Goal: Find specific page/section: Find specific page/section

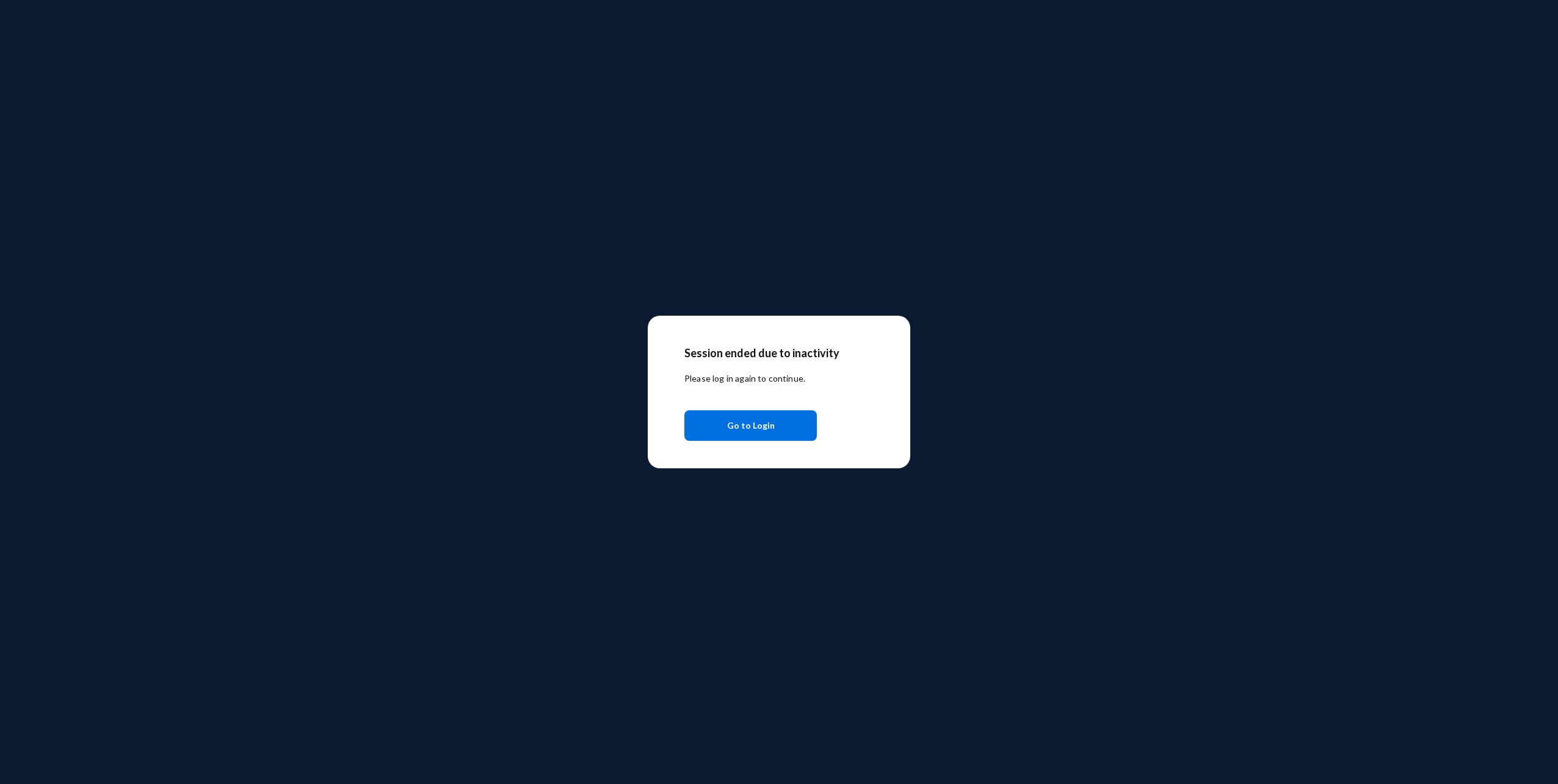
click at [773, 429] on button "Go to Login" at bounding box center [751, 426] width 133 height 31
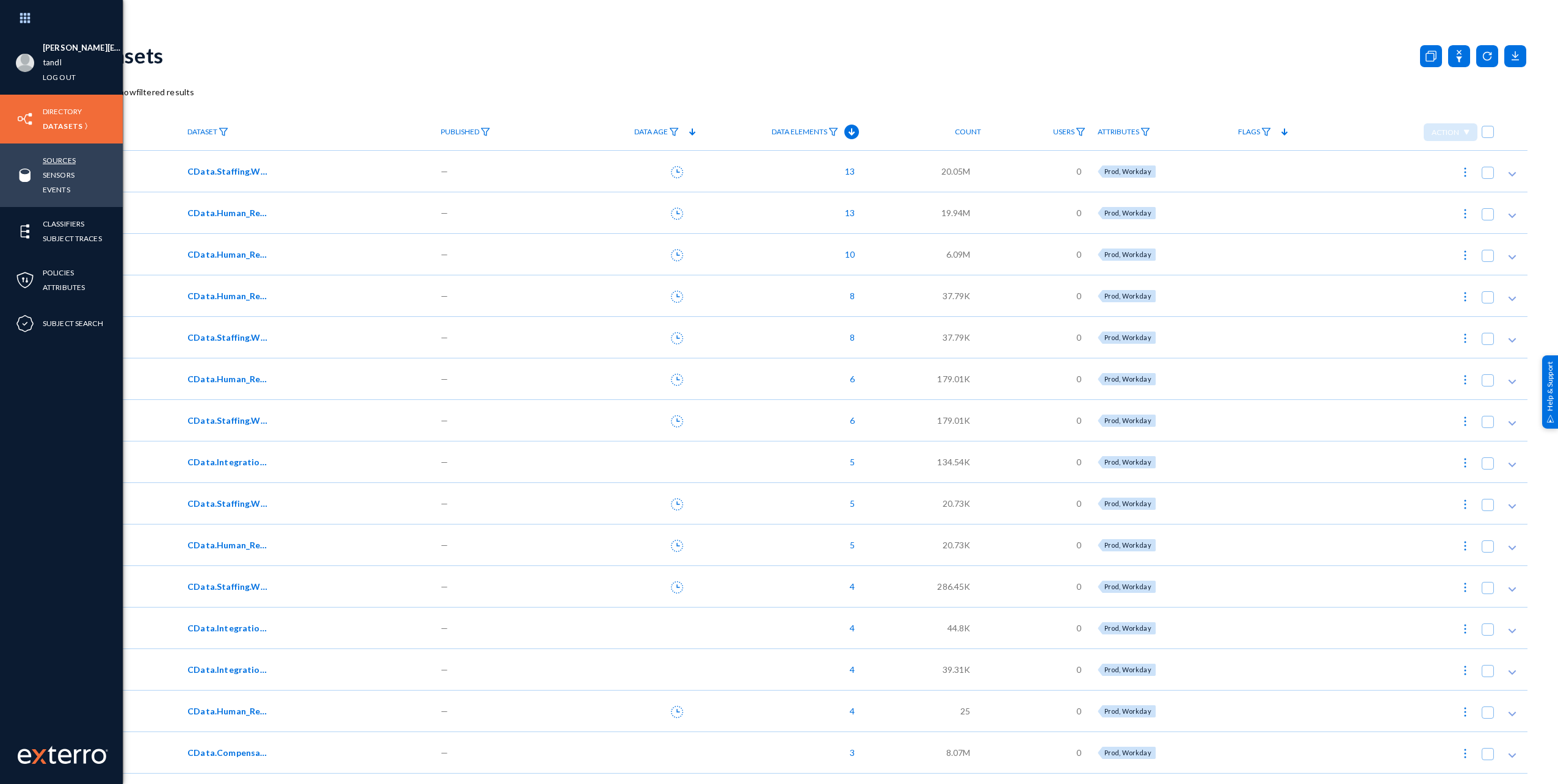
click at [49, 162] on link "Sources" at bounding box center [59, 160] width 33 height 14
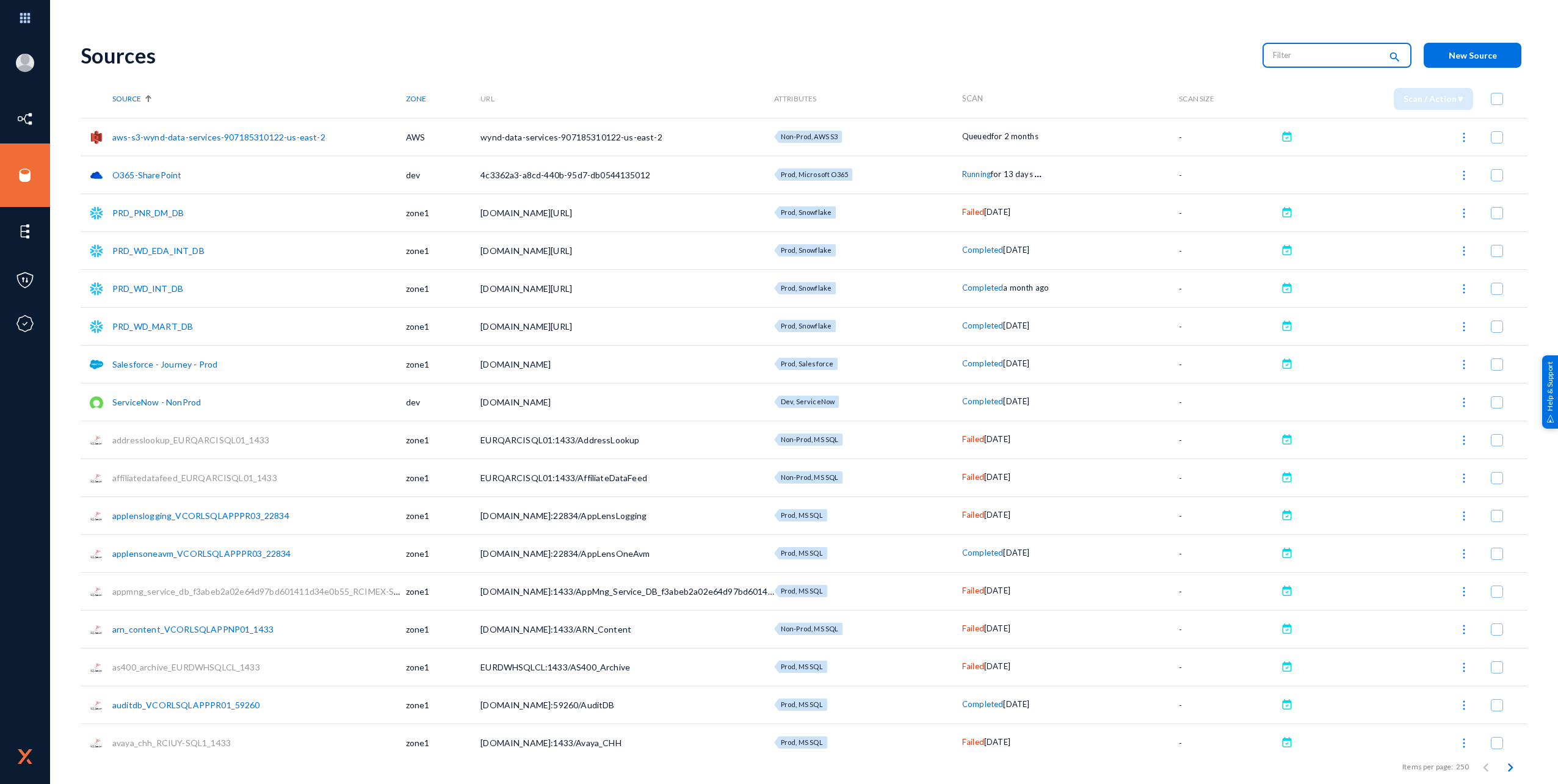
click at [1295, 54] on input "text" at bounding box center [1327, 54] width 107 height 18
type input "running"
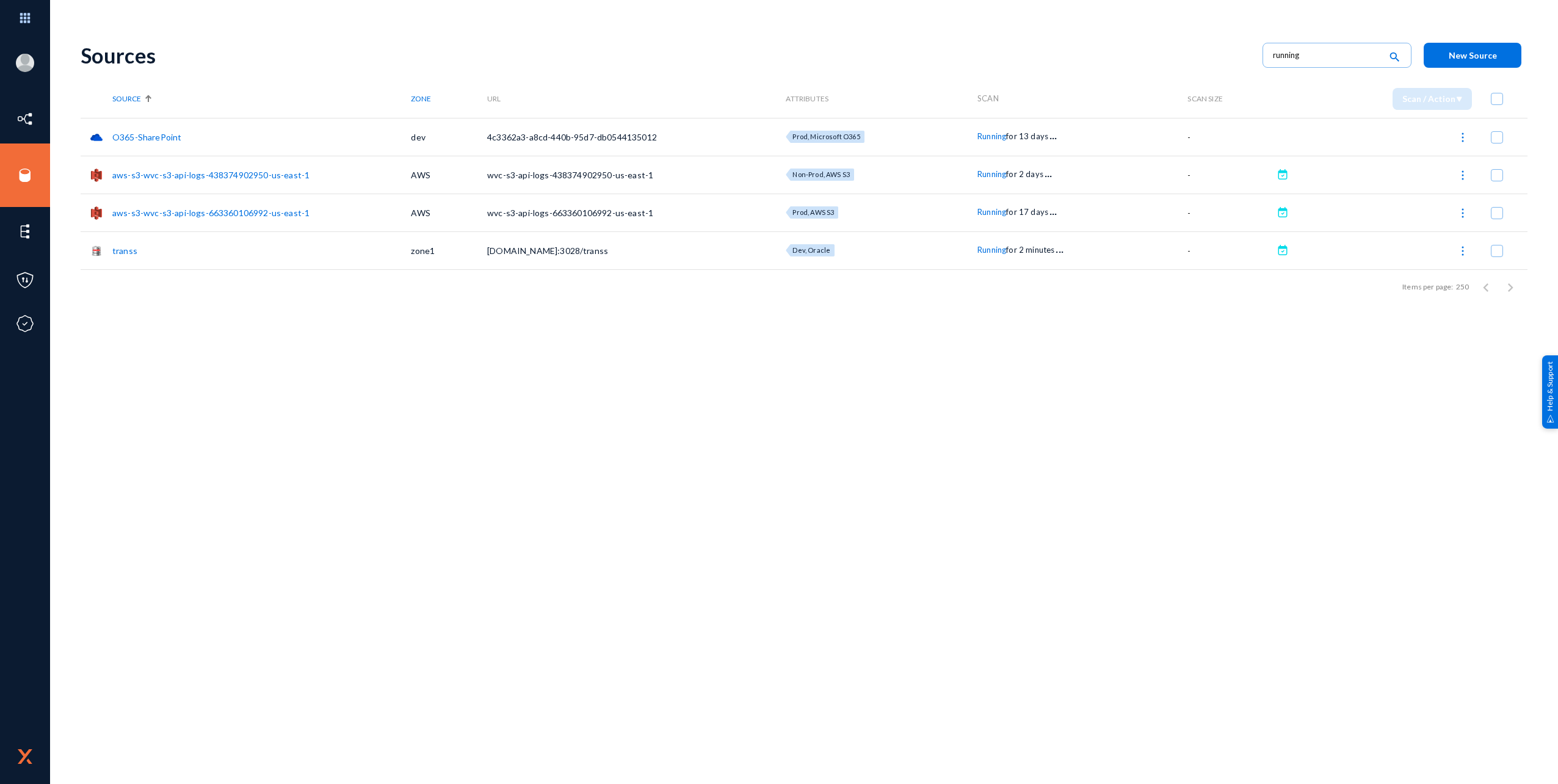
click at [877, 439] on div "Sources running search New Source Source Zone URL Attributes Scan Scan Size Sca…" at bounding box center [804, 407] width 1447 height 753
drag, startPoint x: 419, startPoint y: 360, endPoint x: 399, endPoint y: 348, distance: 23.3
click at [413, 357] on div "Sources running search New Source Source Zone URL Attributes Scan Scan Size Sca…" at bounding box center [804, 214] width 1447 height 366
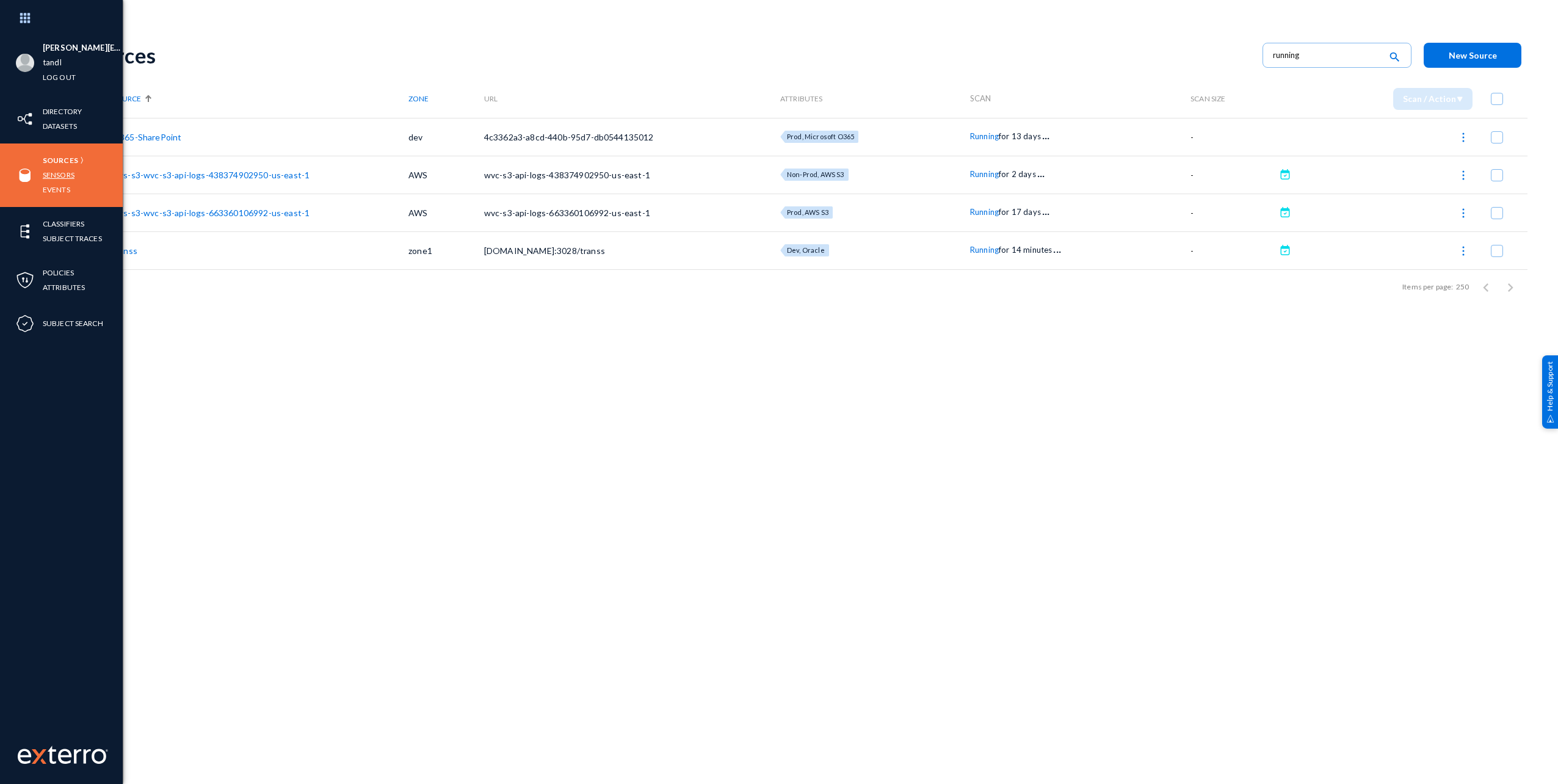
click at [68, 175] on link "Sensors" at bounding box center [58, 174] width 32 height 14
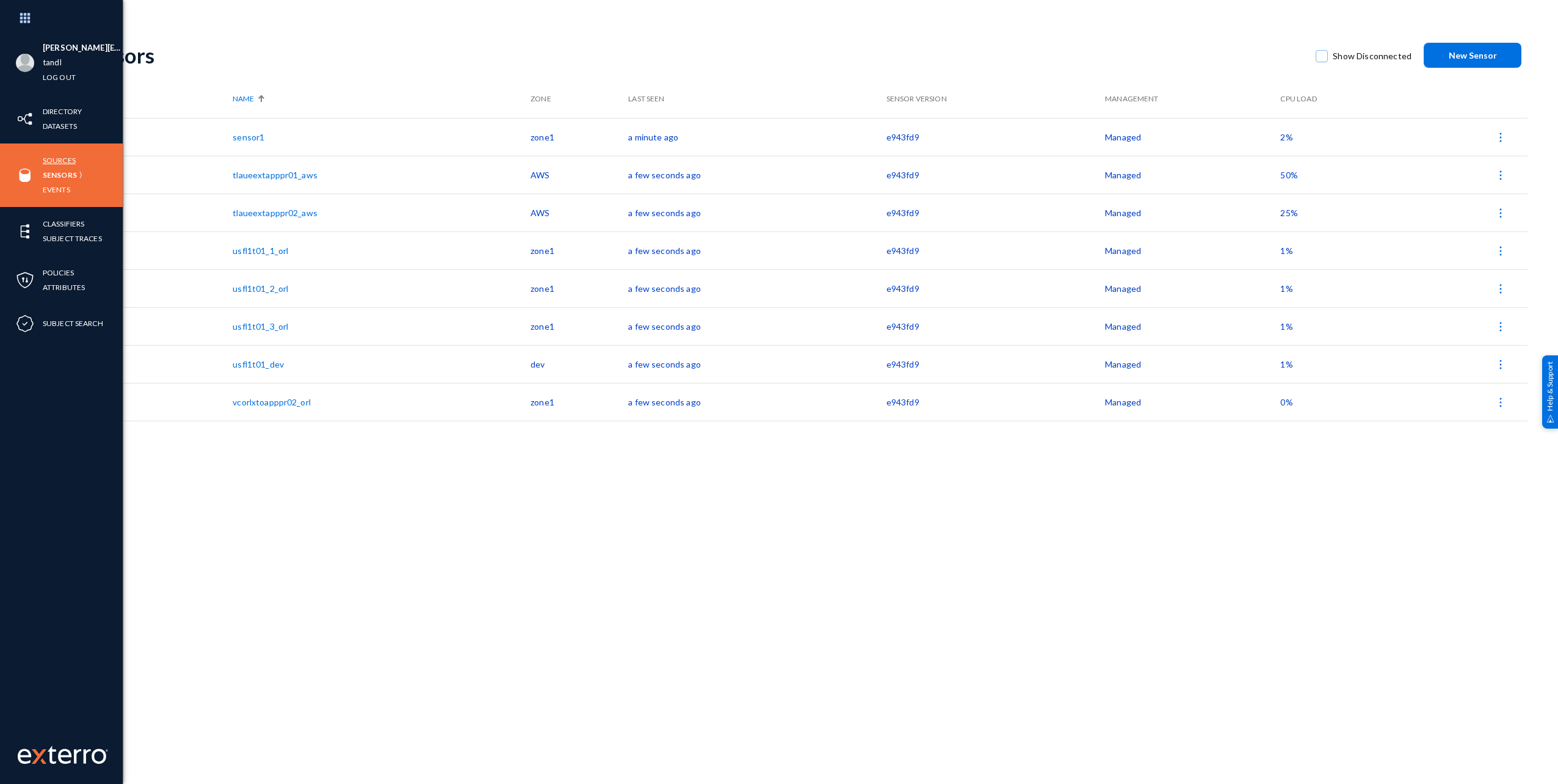
click at [60, 161] on link "Sources" at bounding box center [59, 160] width 33 height 14
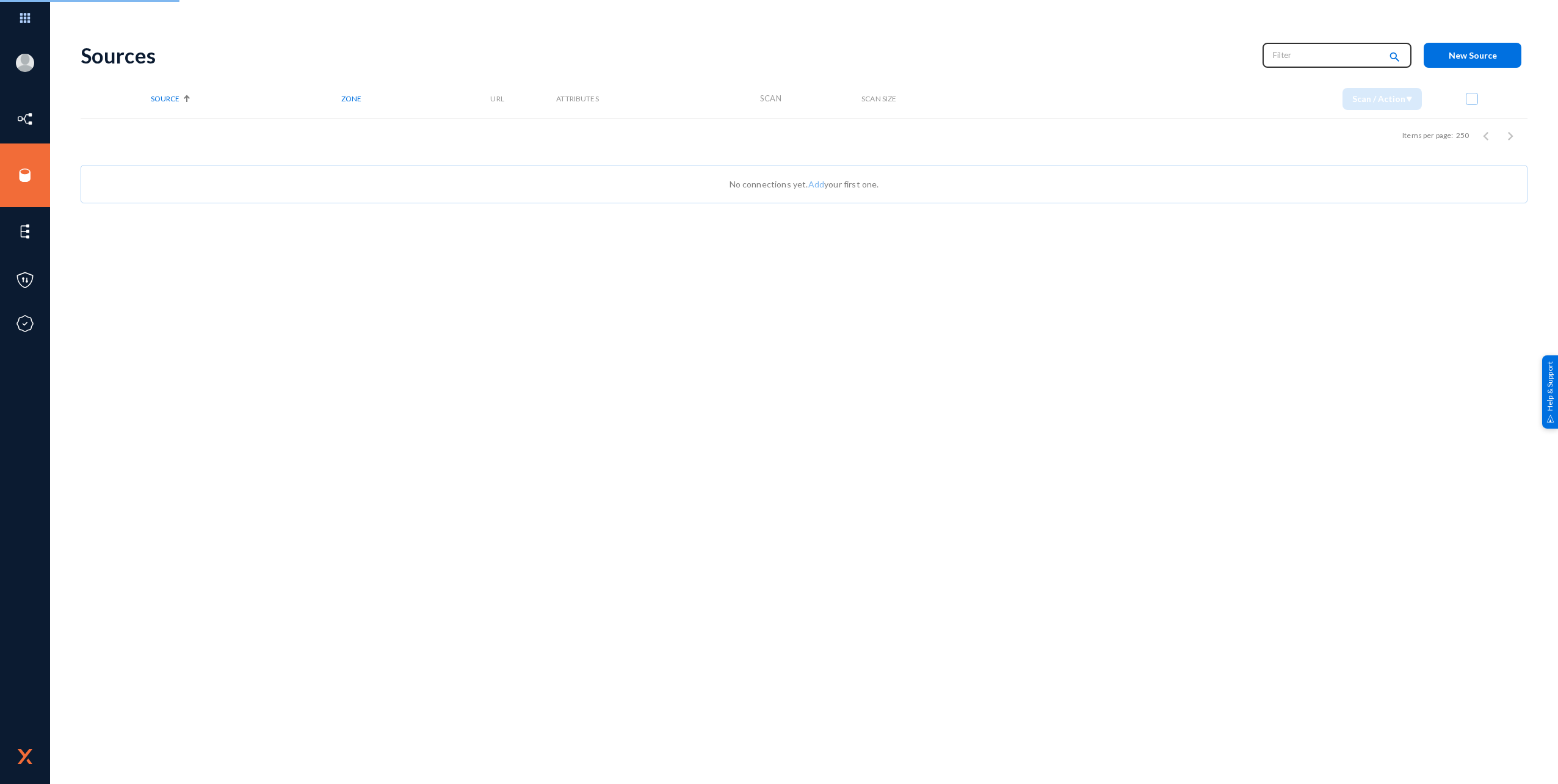
click at [1297, 54] on input "text" at bounding box center [1327, 54] width 107 height 18
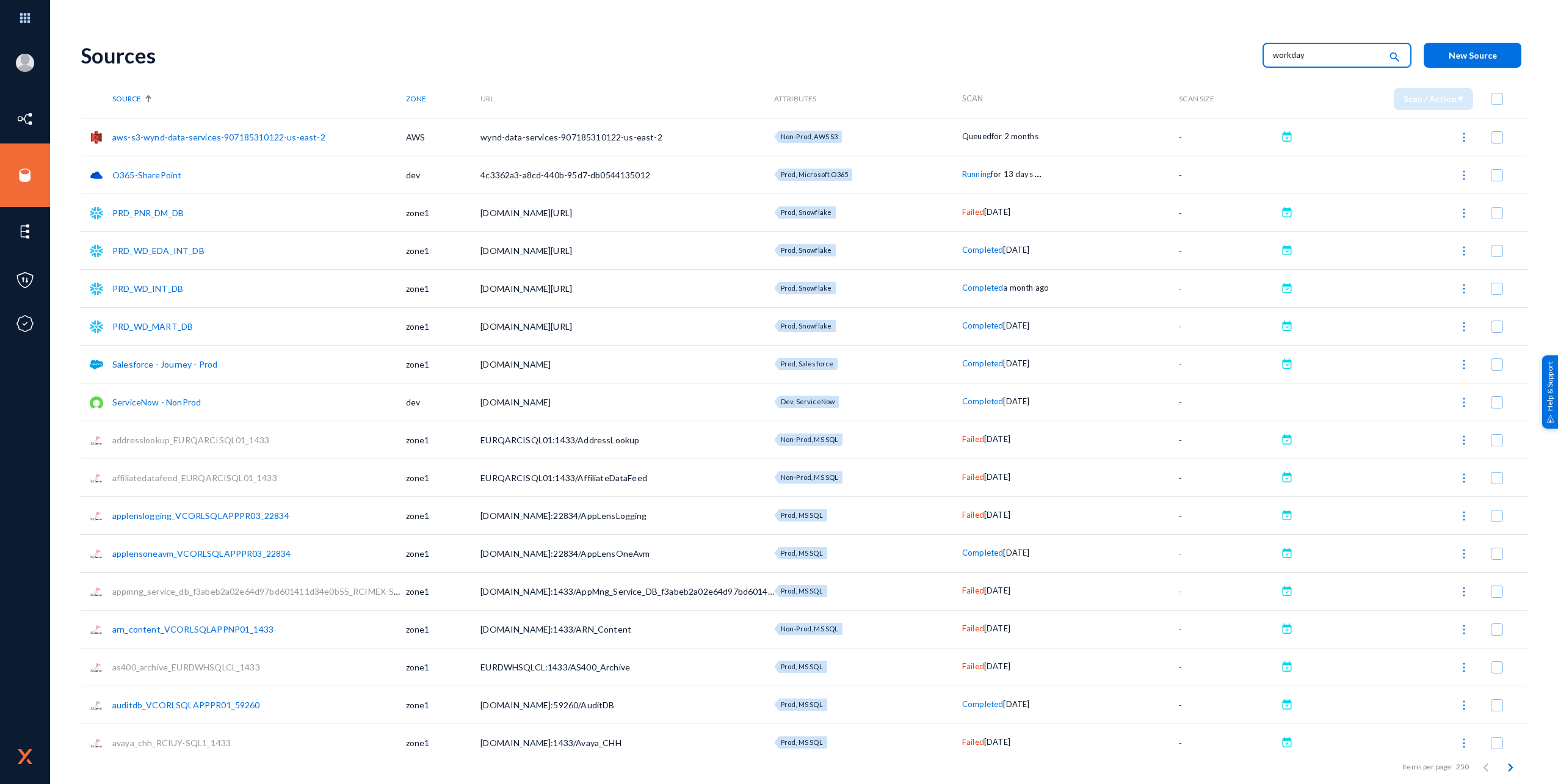
type input "workday"
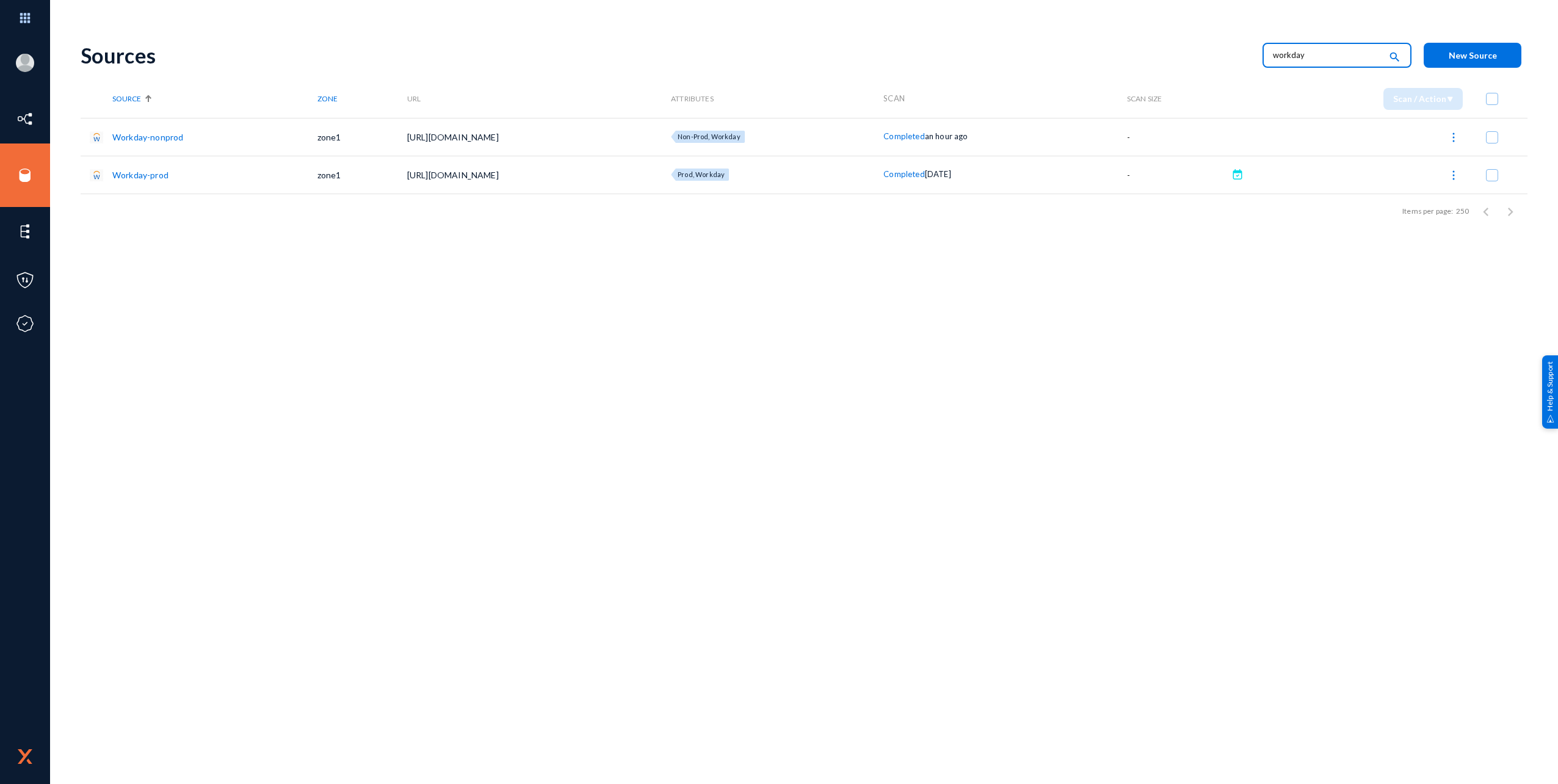
click at [924, 136] on span "Completed" at bounding box center [903, 136] width 41 height 10
click at [887, 352] on div at bounding box center [779, 392] width 1558 height 784
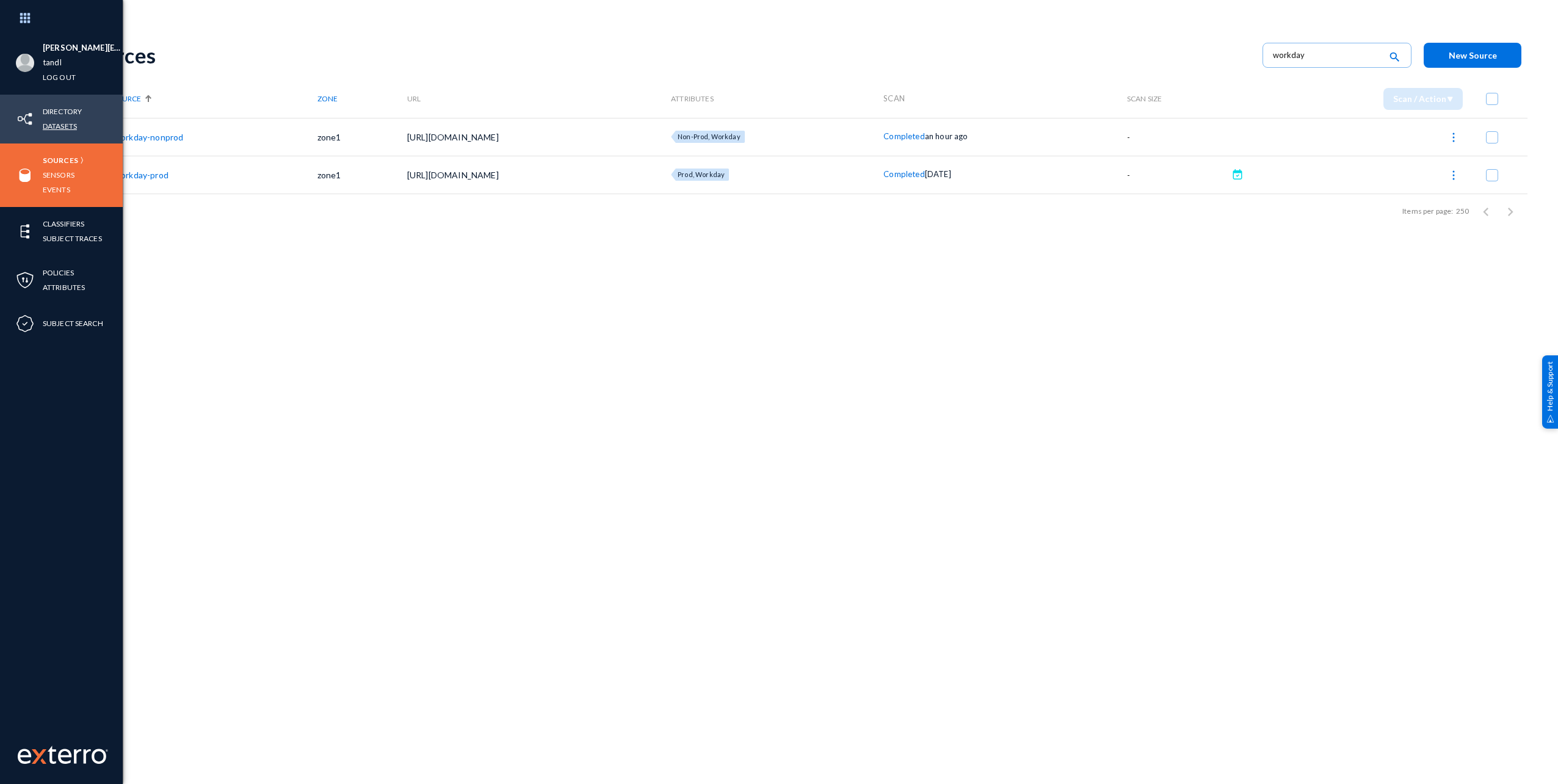
click at [55, 126] on link "Datasets" at bounding box center [60, 126] width 34 height 14
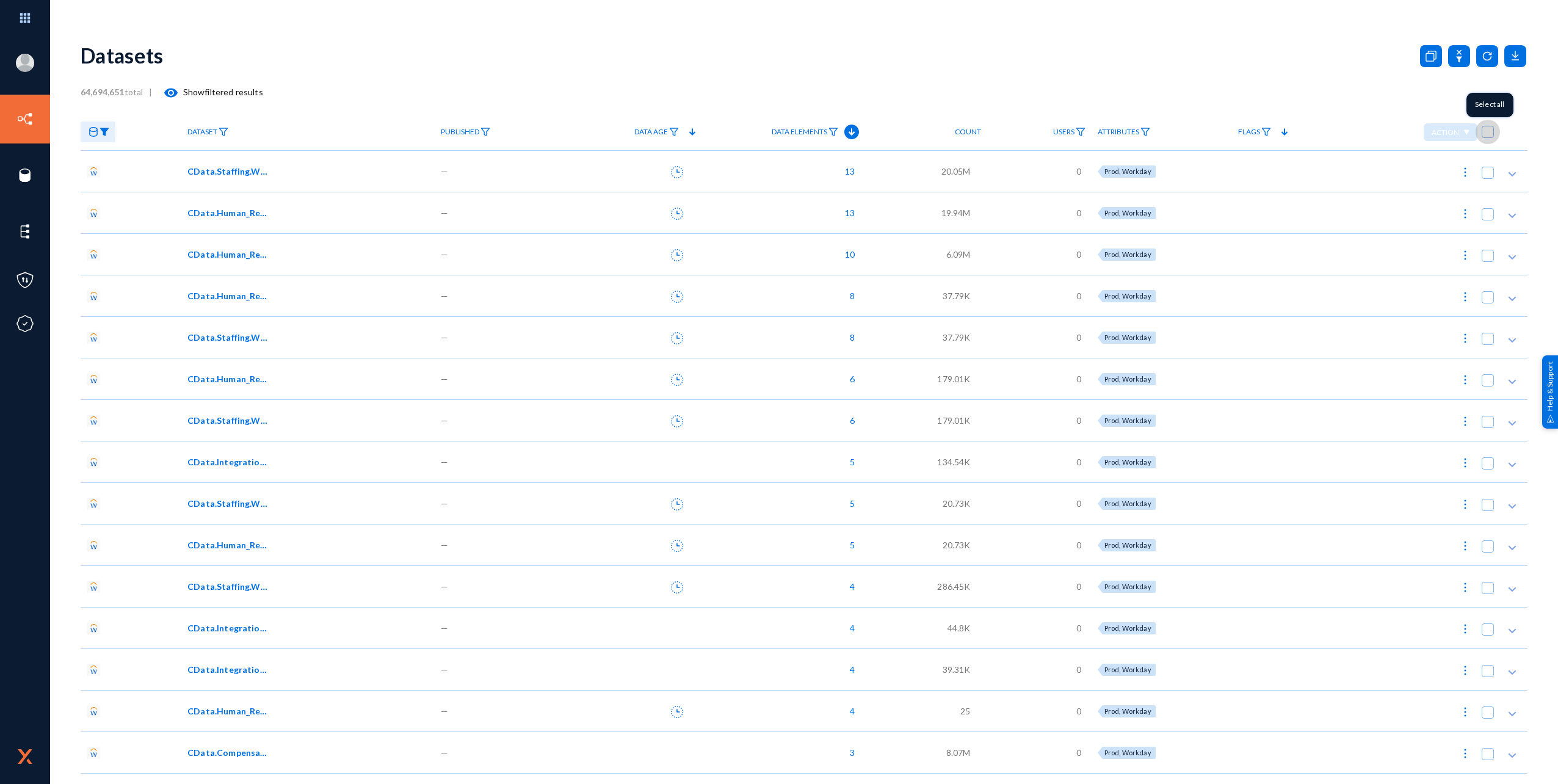
click at [1488, 128] on span at bounding box center [1488, 132] width 12 height 12
click at [1488, 137] on input "checkbox" at bounding box center [1488, 138] width 1 height 1
checkbox input "true"
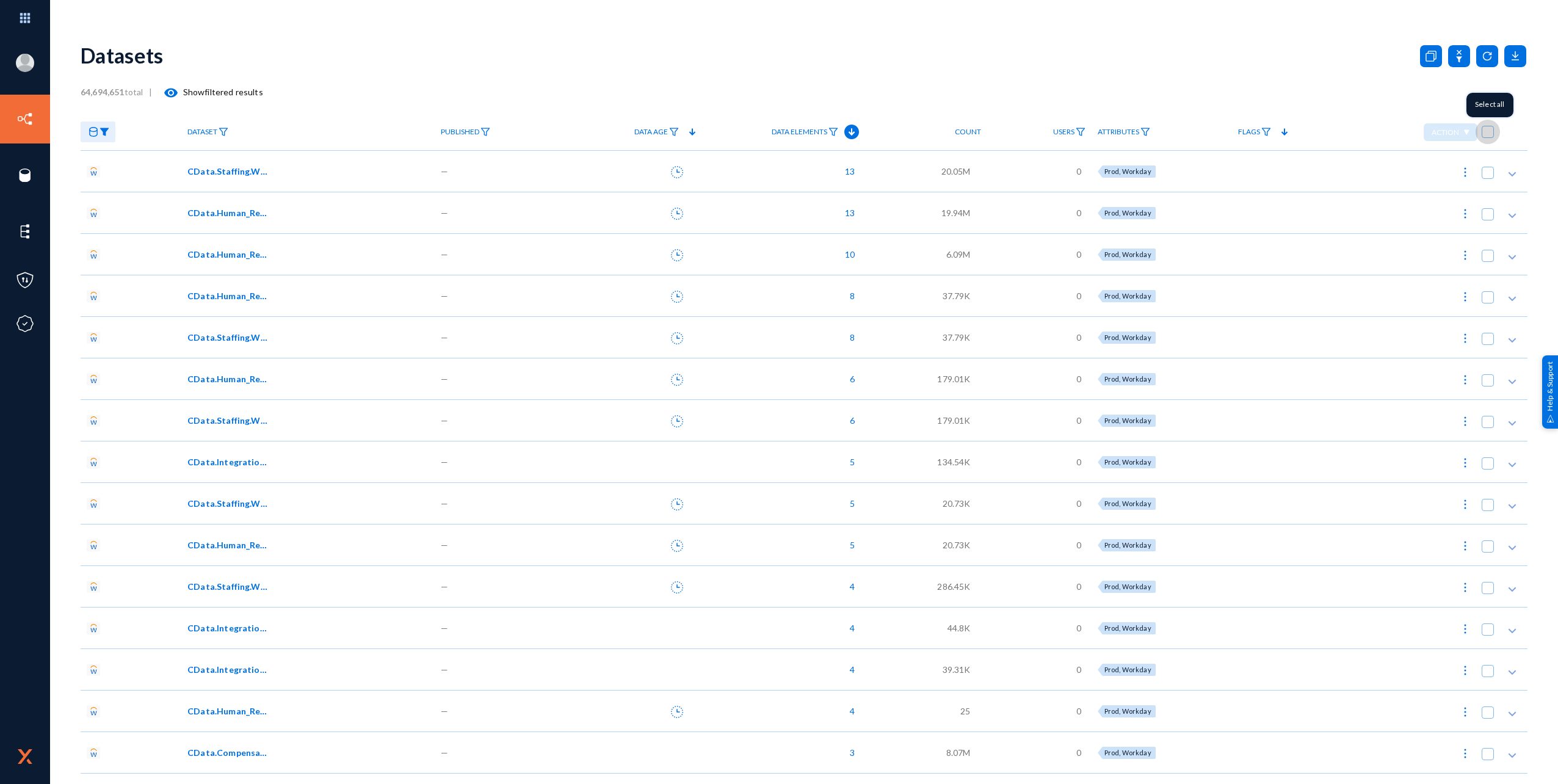
checkbox input "true"
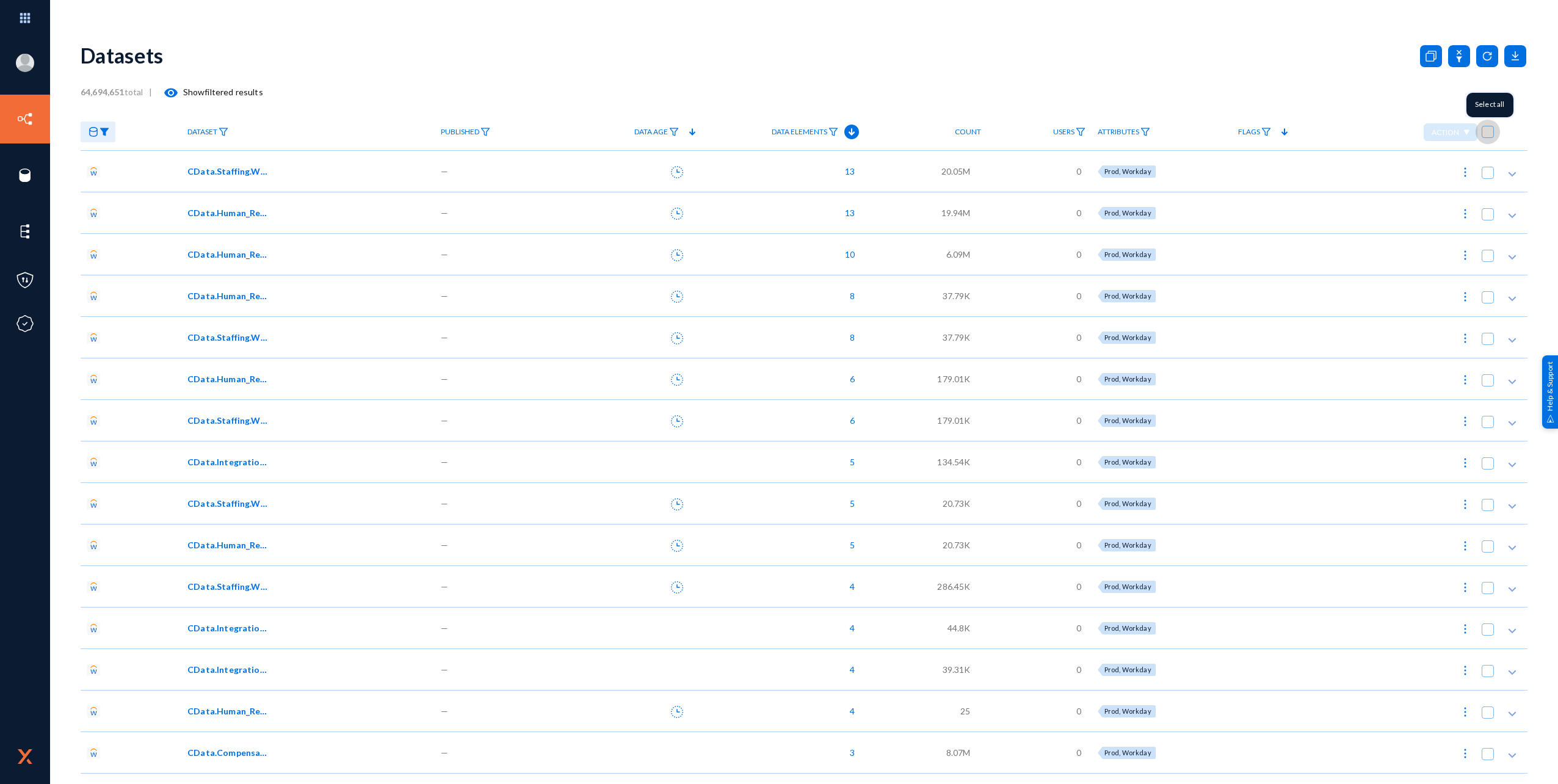
checkbox input "true"
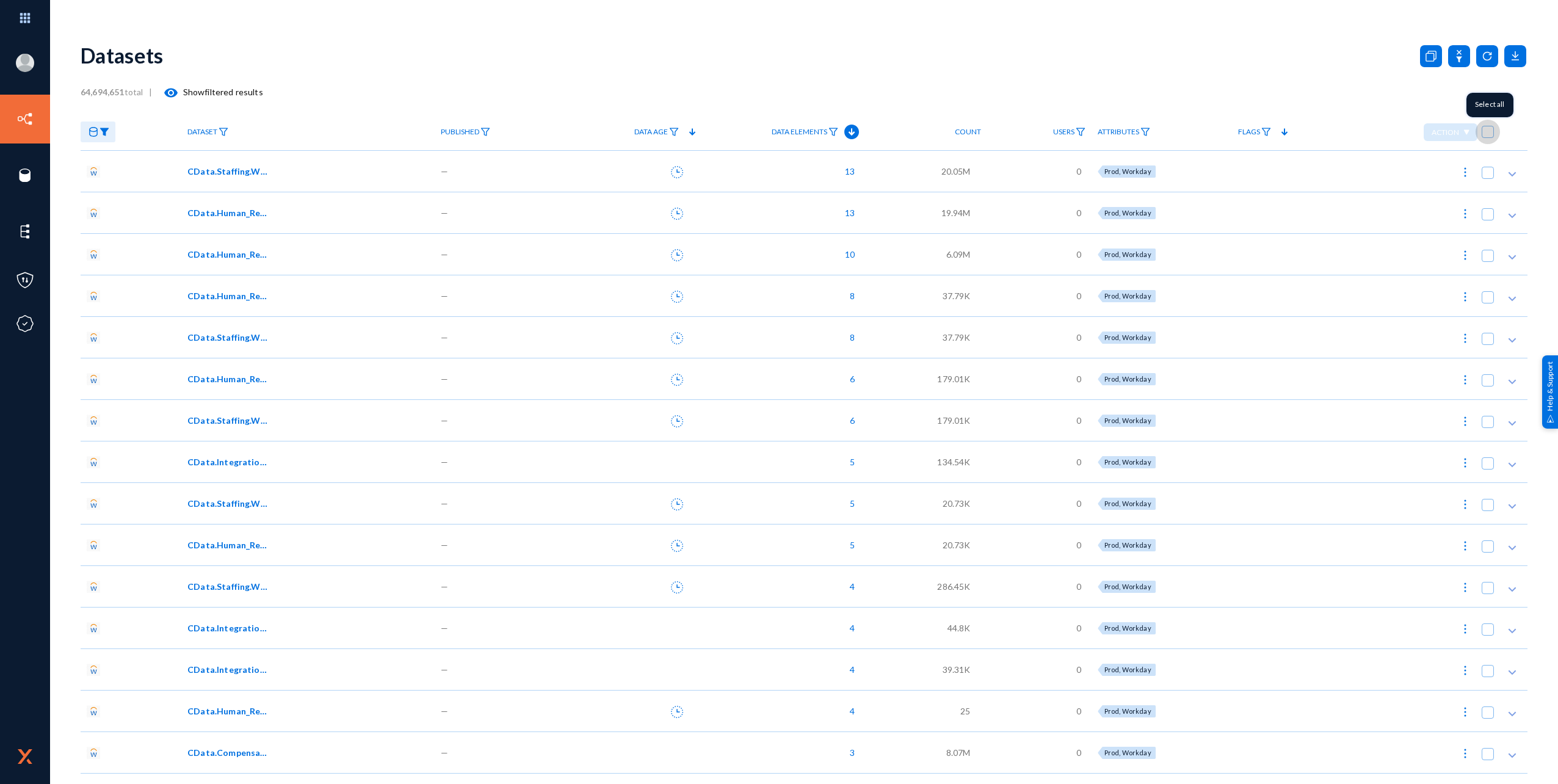
checkbox input "true"
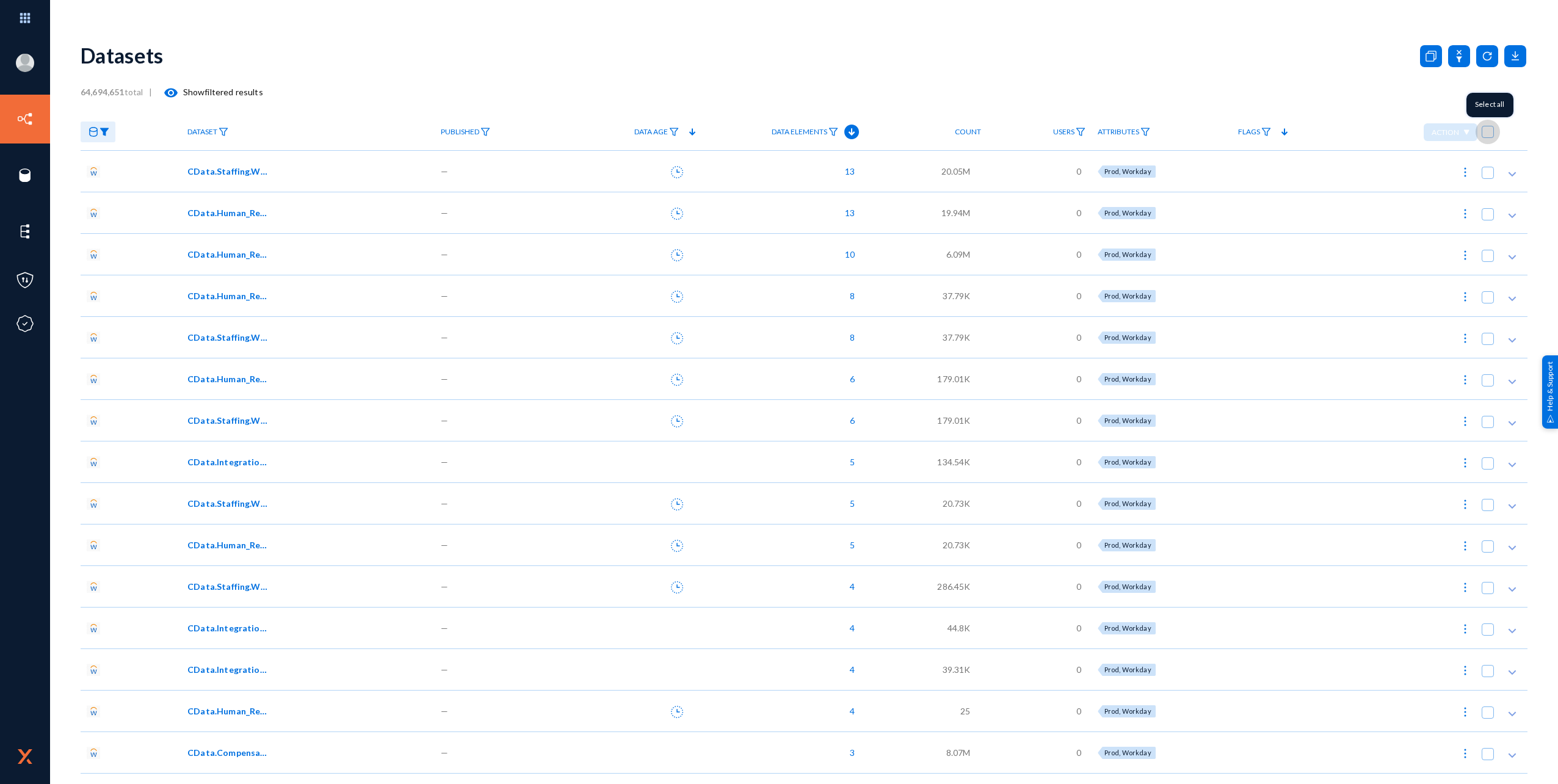
checkbox input "true"
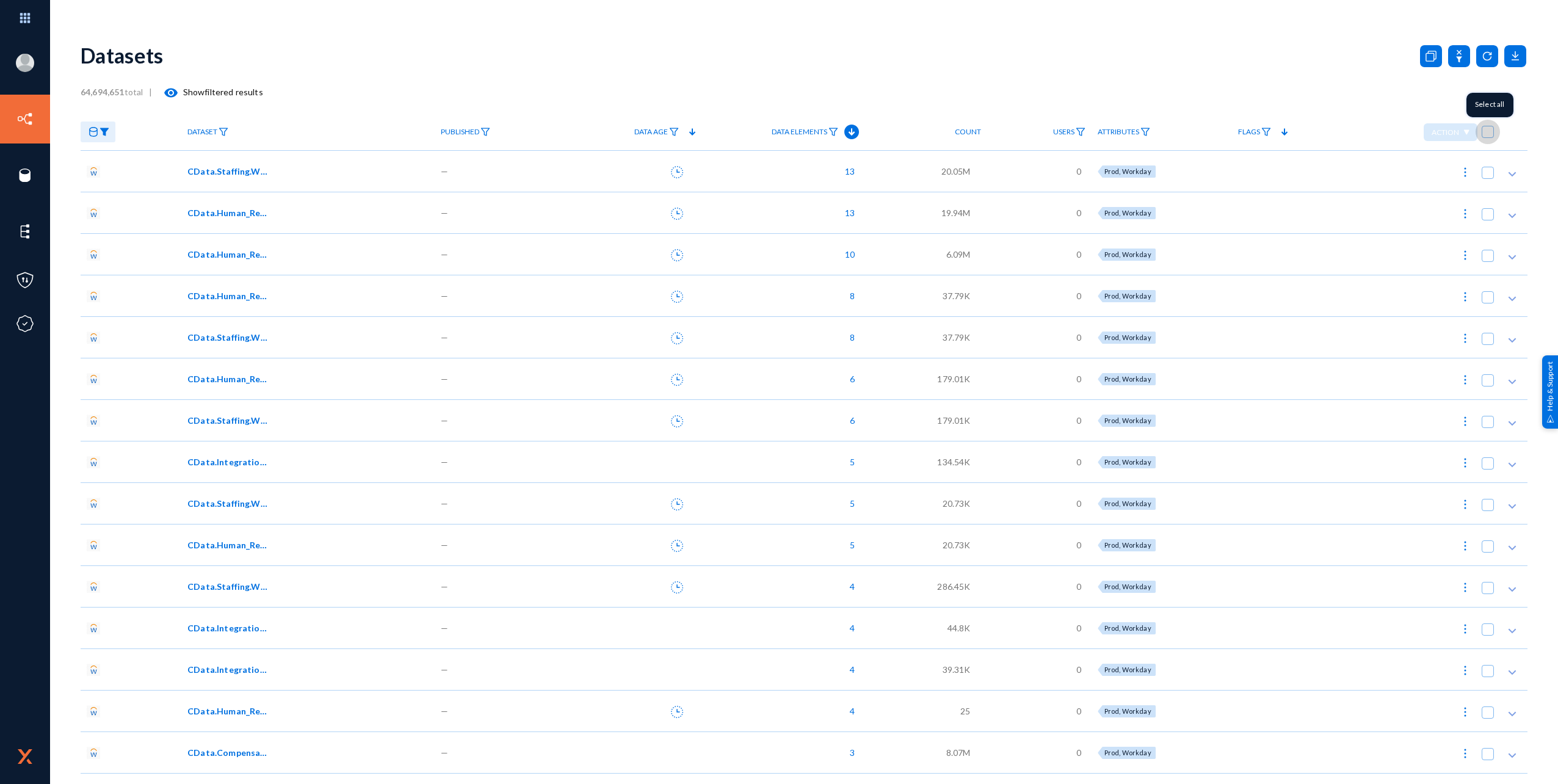
checkbox input "true"
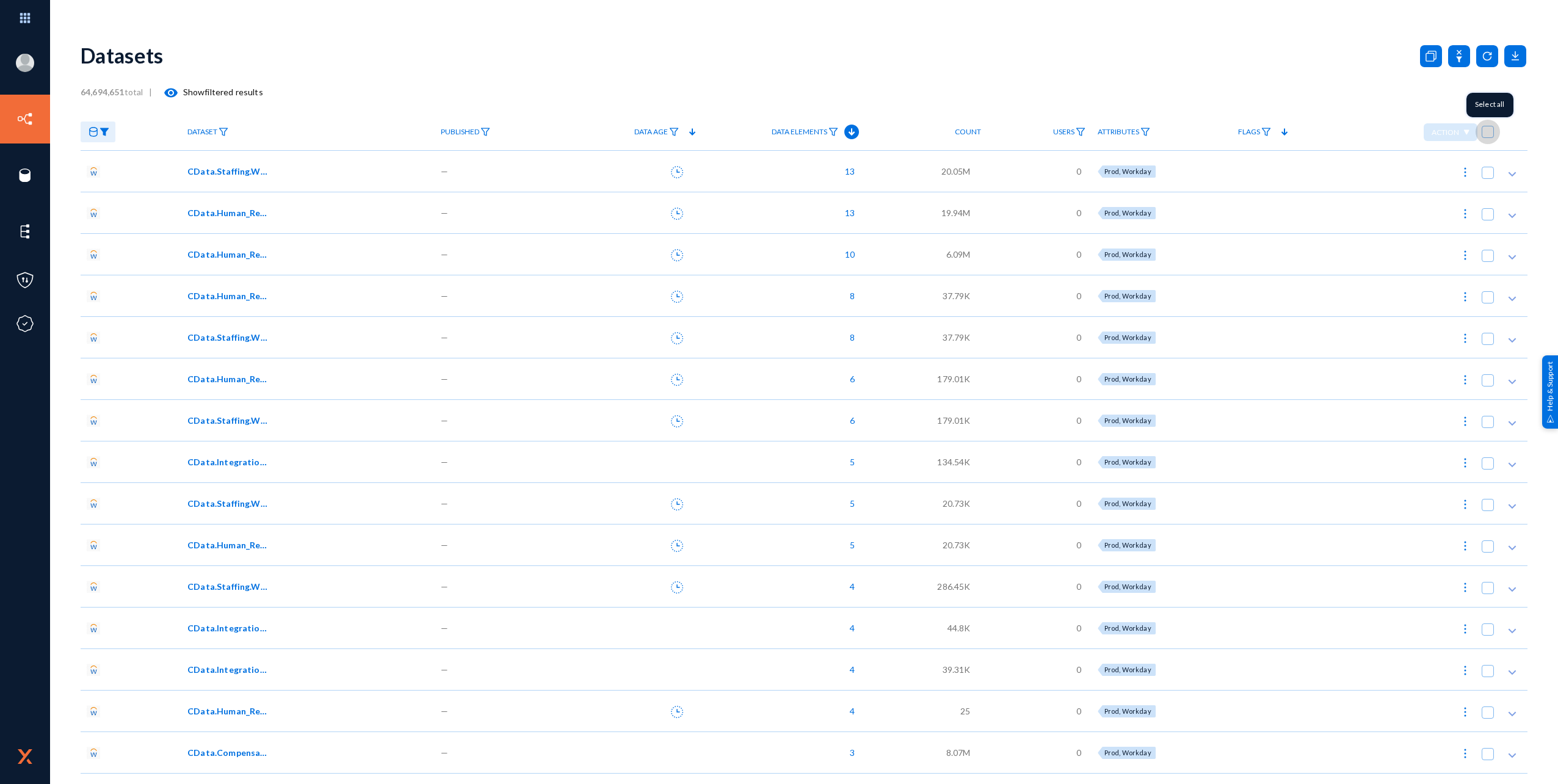
checkbox input "true"
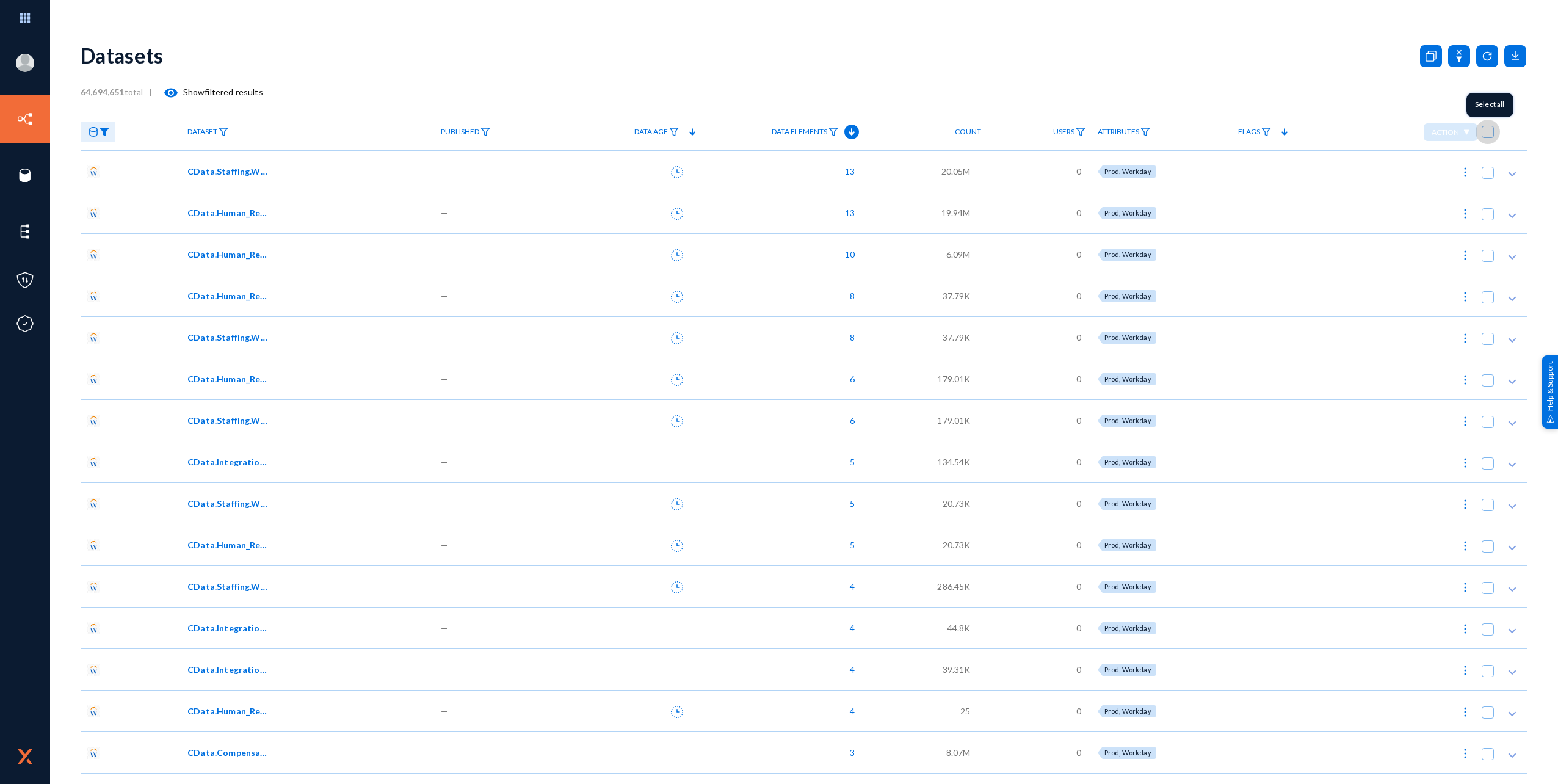
checkbox input "true"
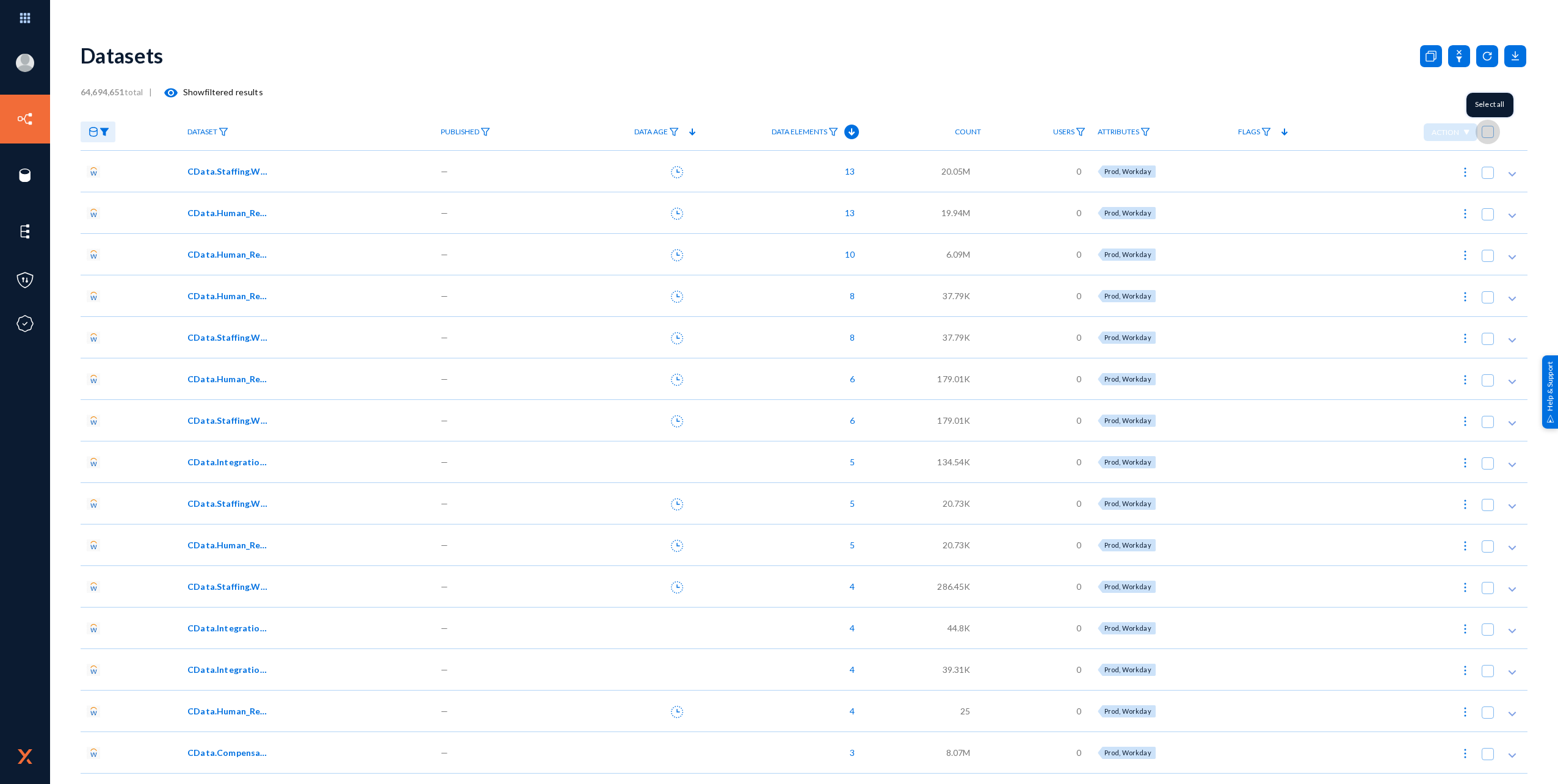
checkbox input "true"
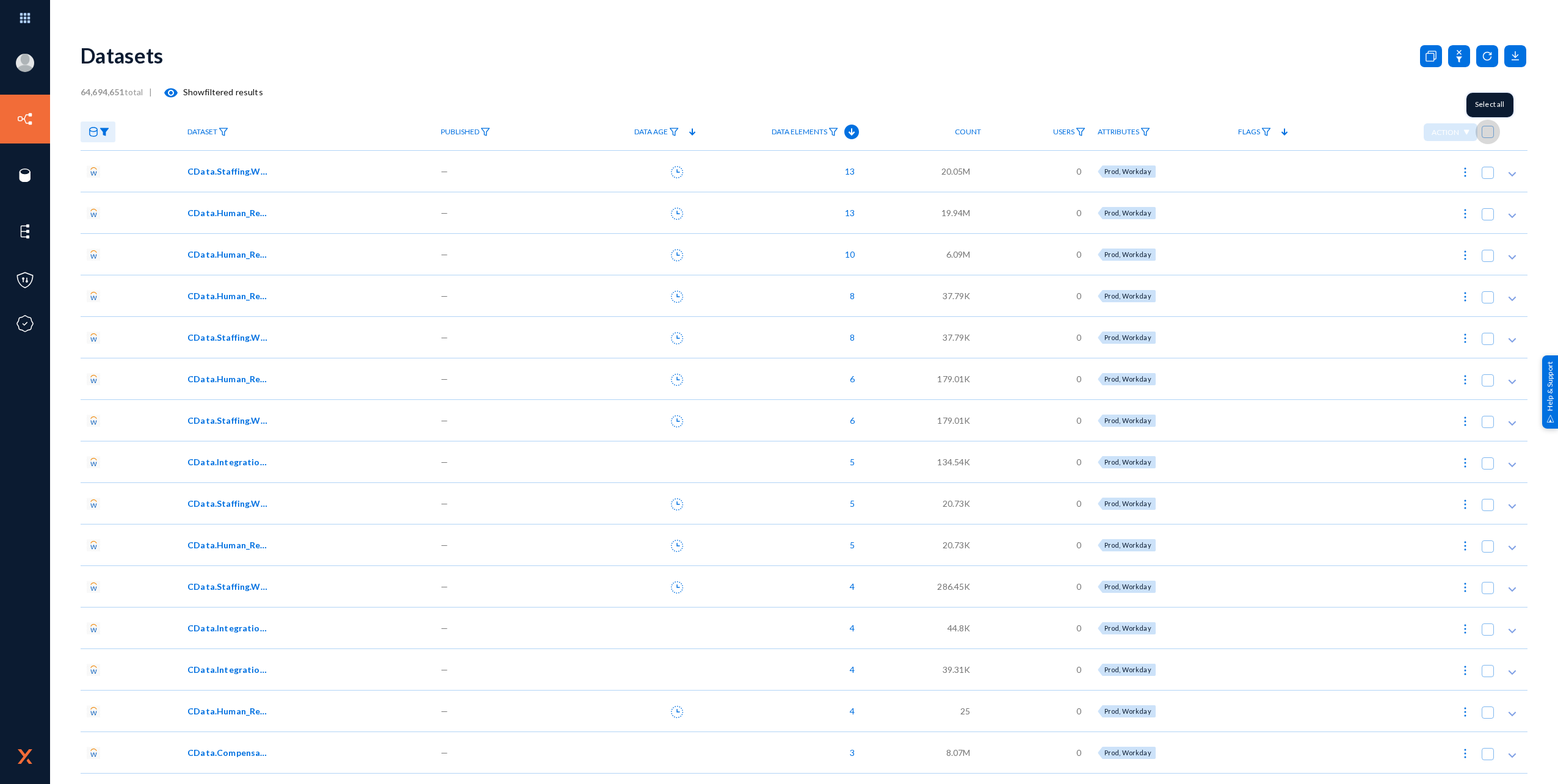
checkbox input "true"
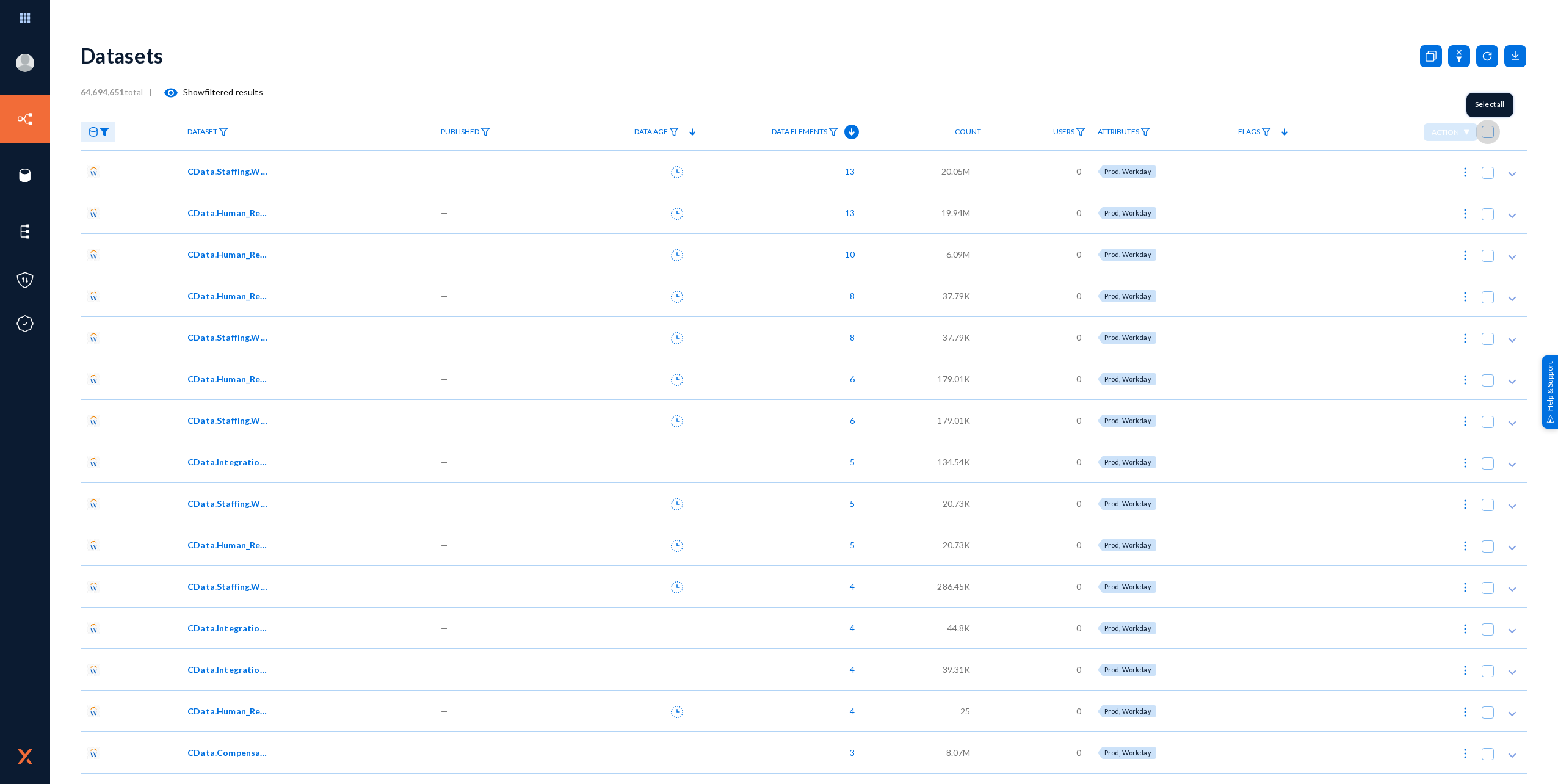
checkbox input "true"
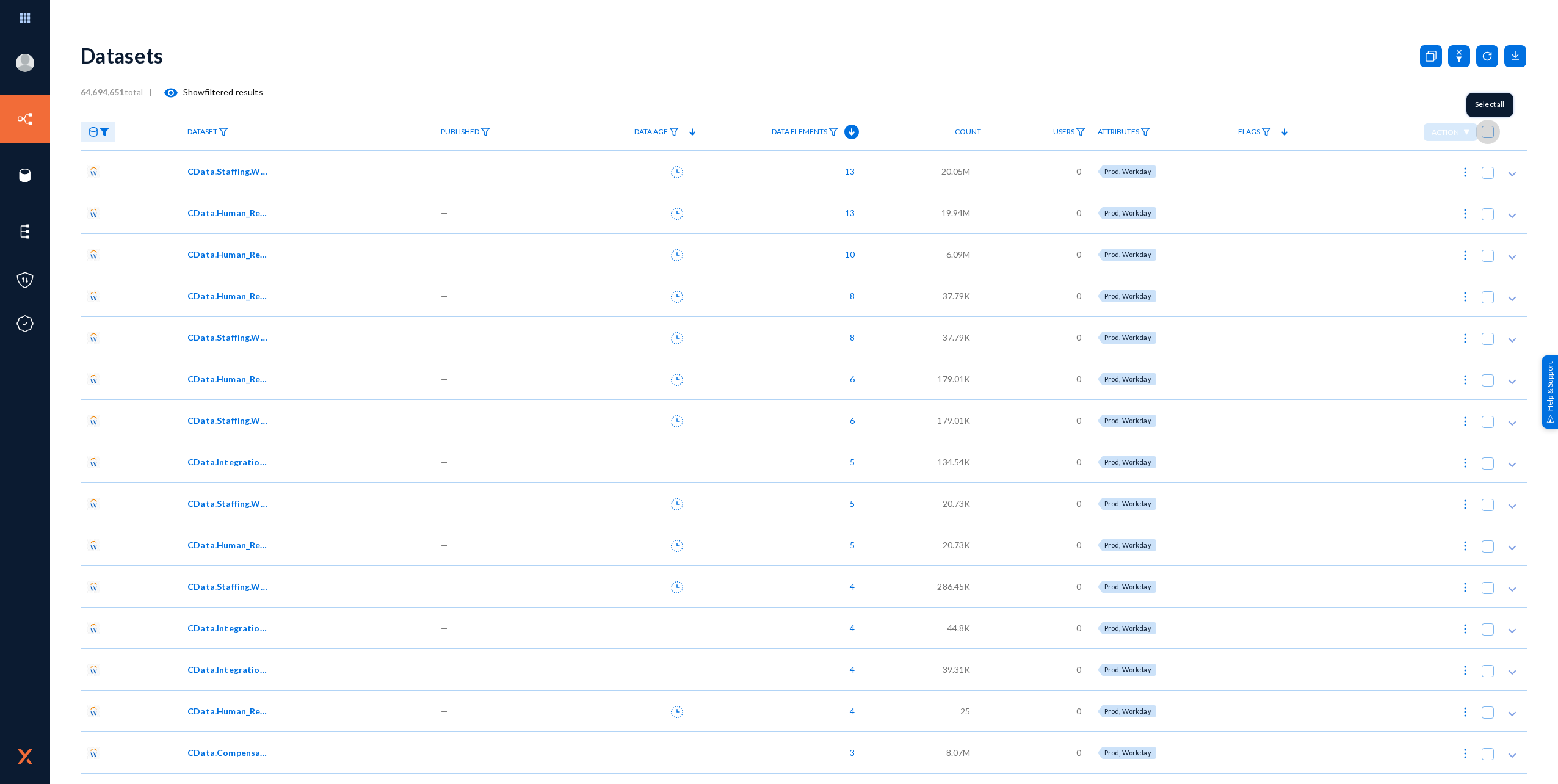
checkbox input "true"
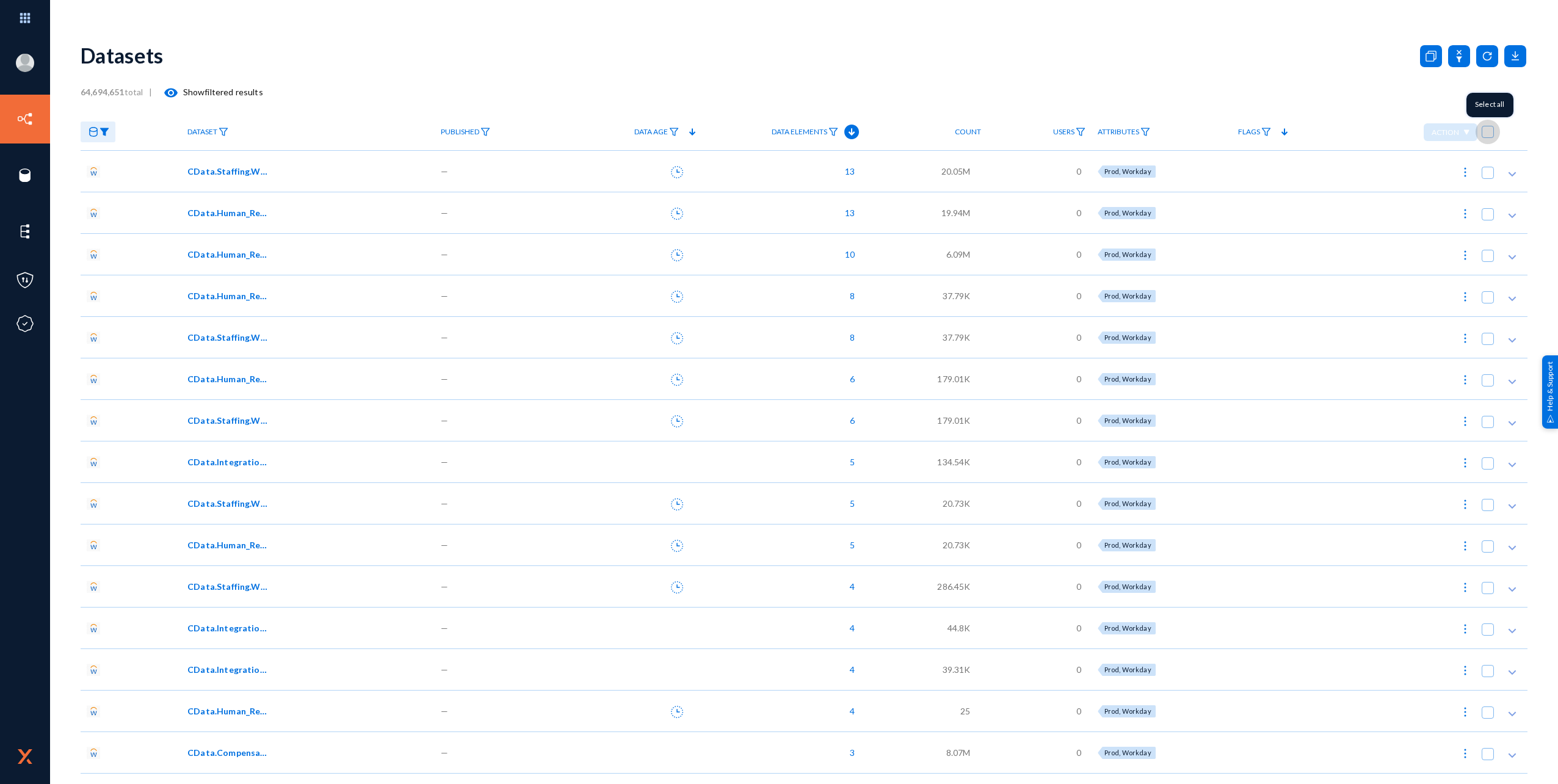
checkbox input "true"
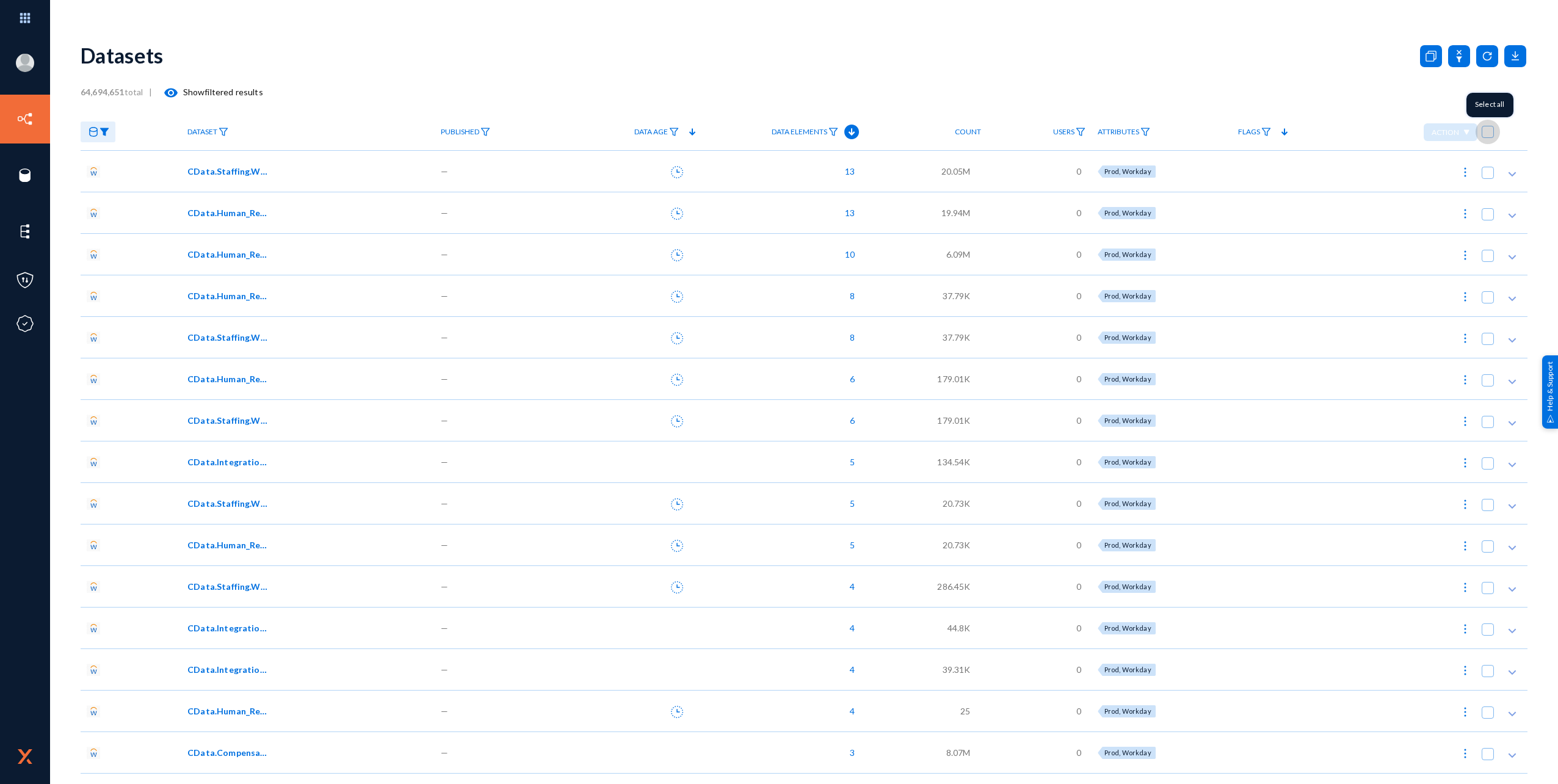
checkbox input "true"
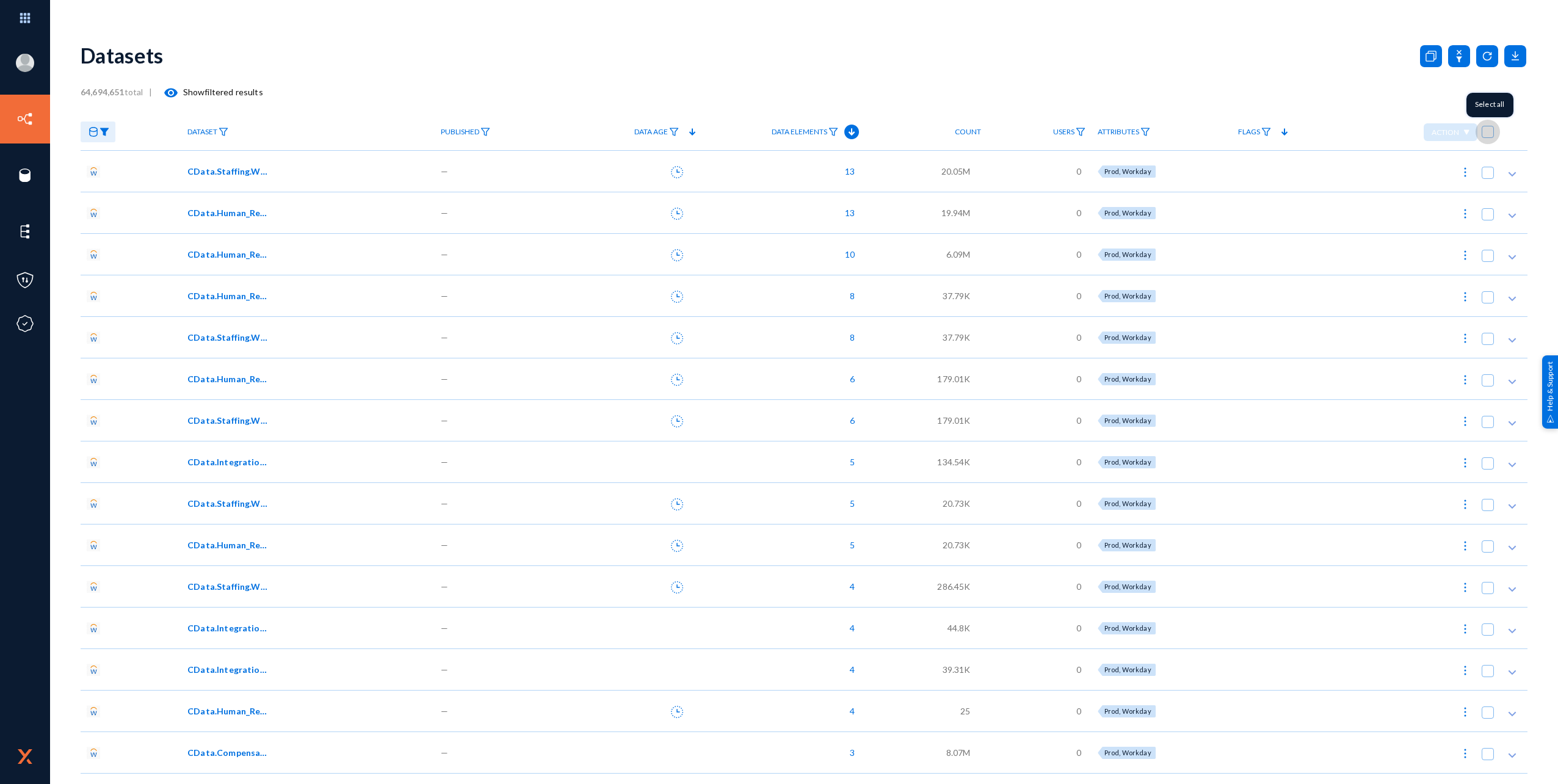
checkbox input "true"
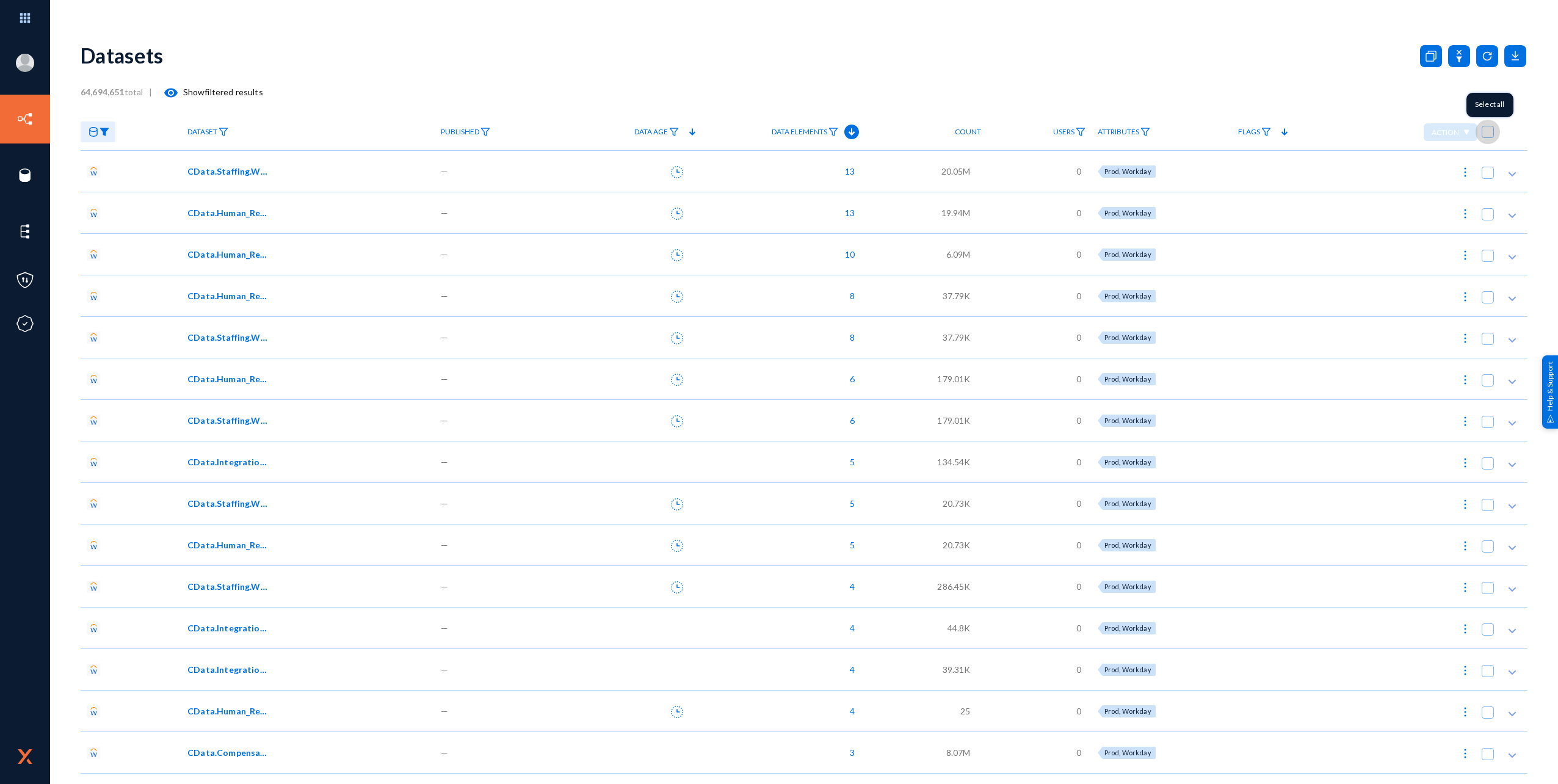
checkbox input "true"
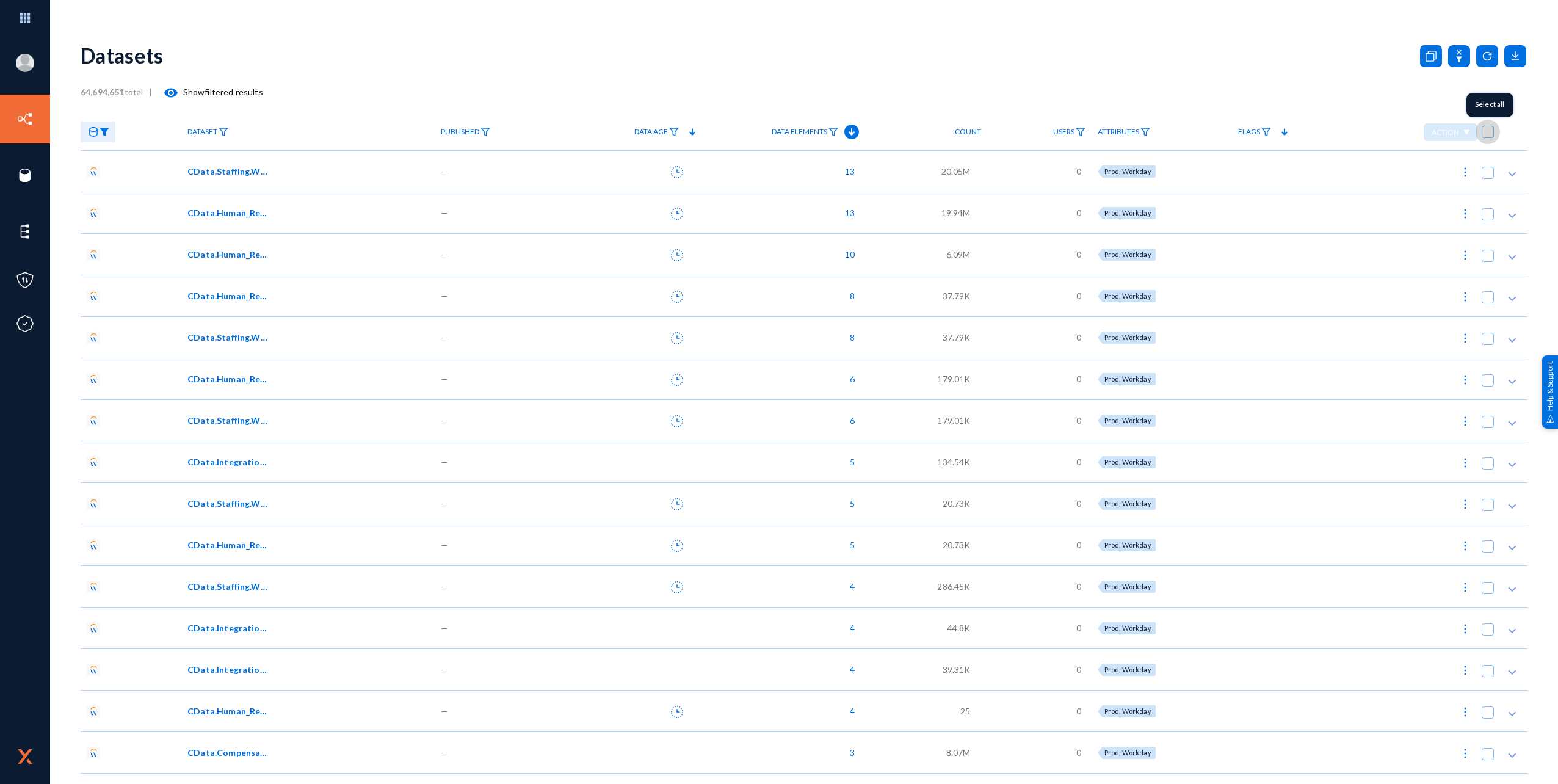
checkbox input "true"
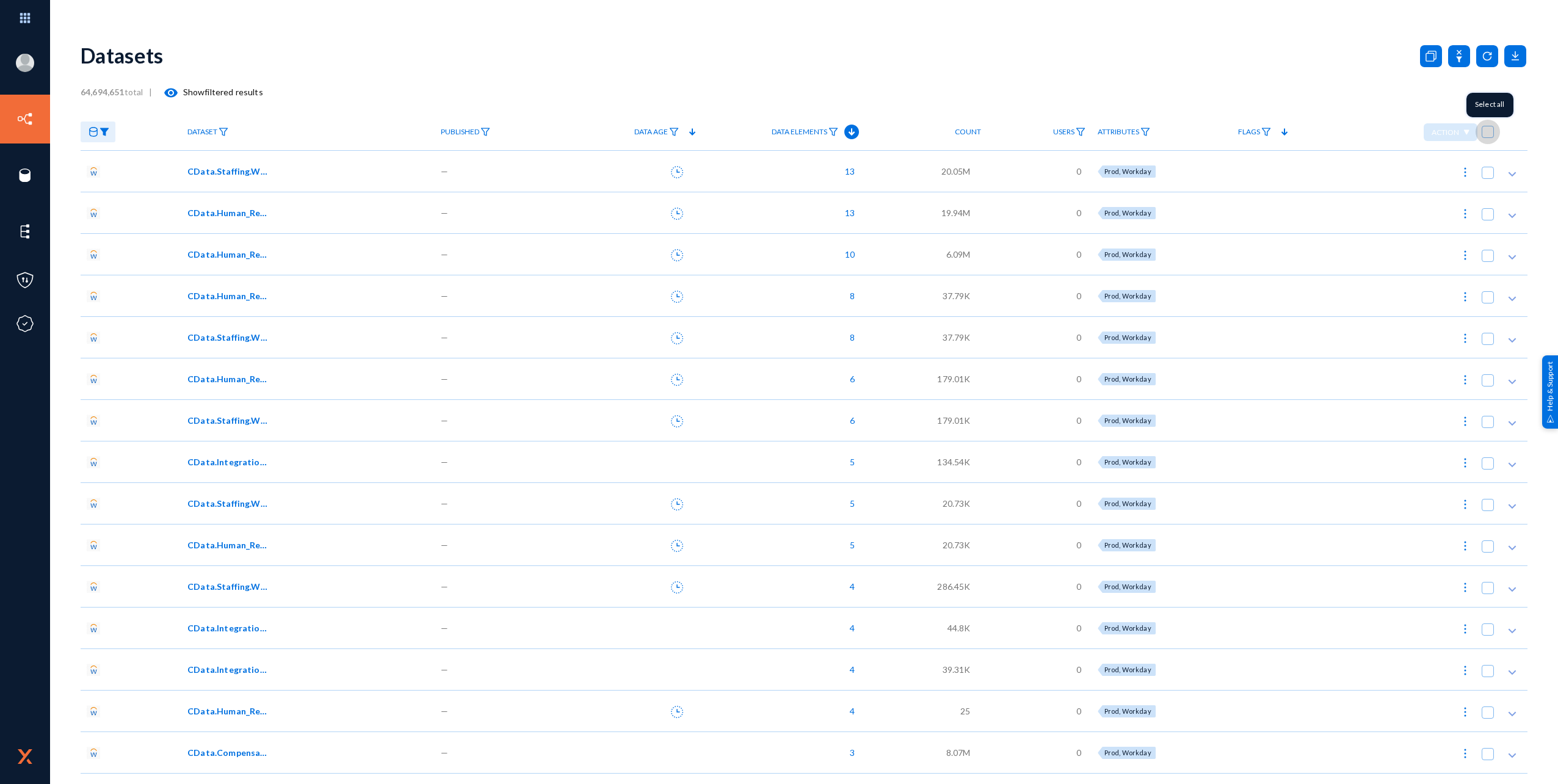
checkbox input "true"
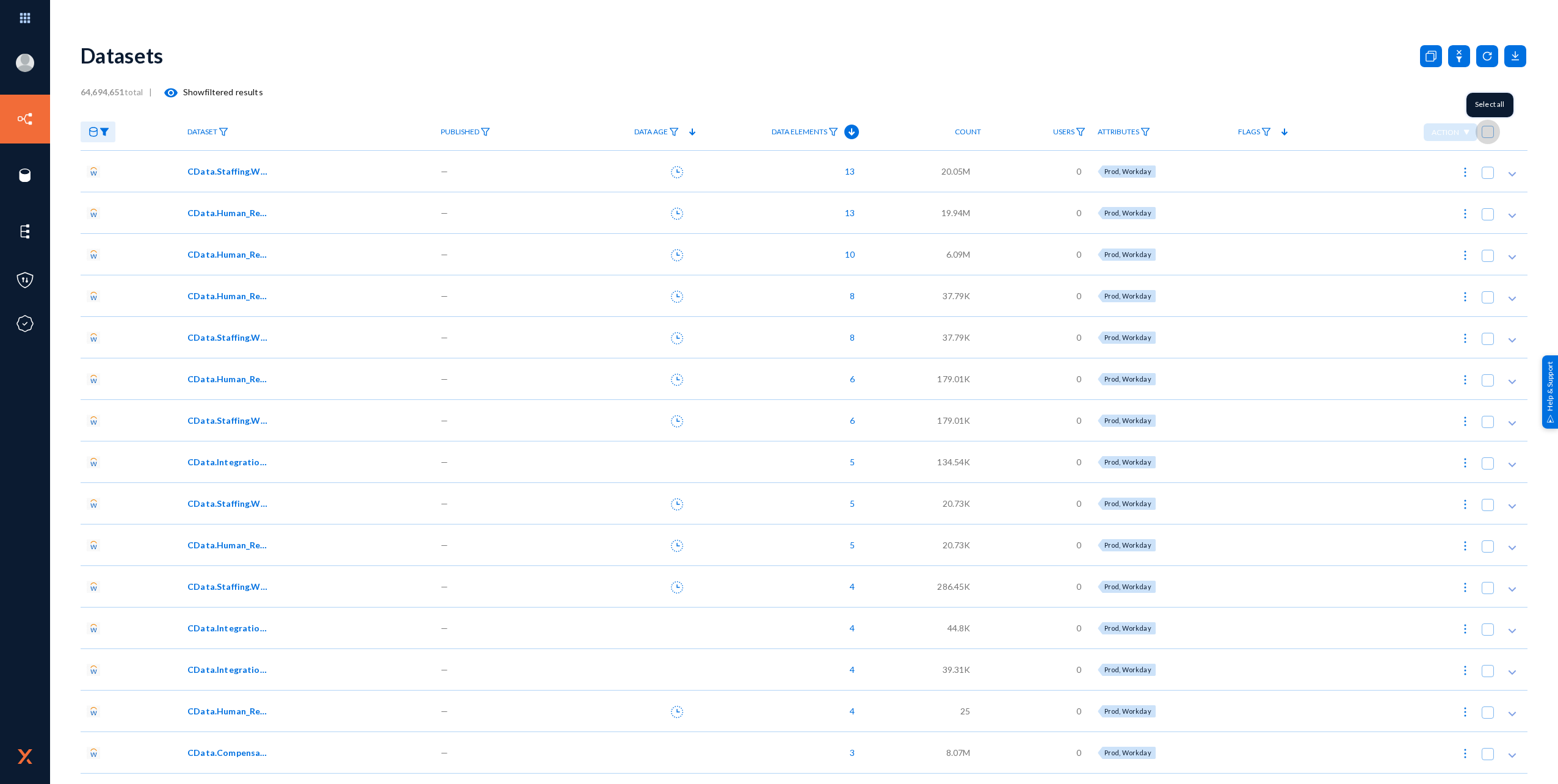
checkbox input "true"
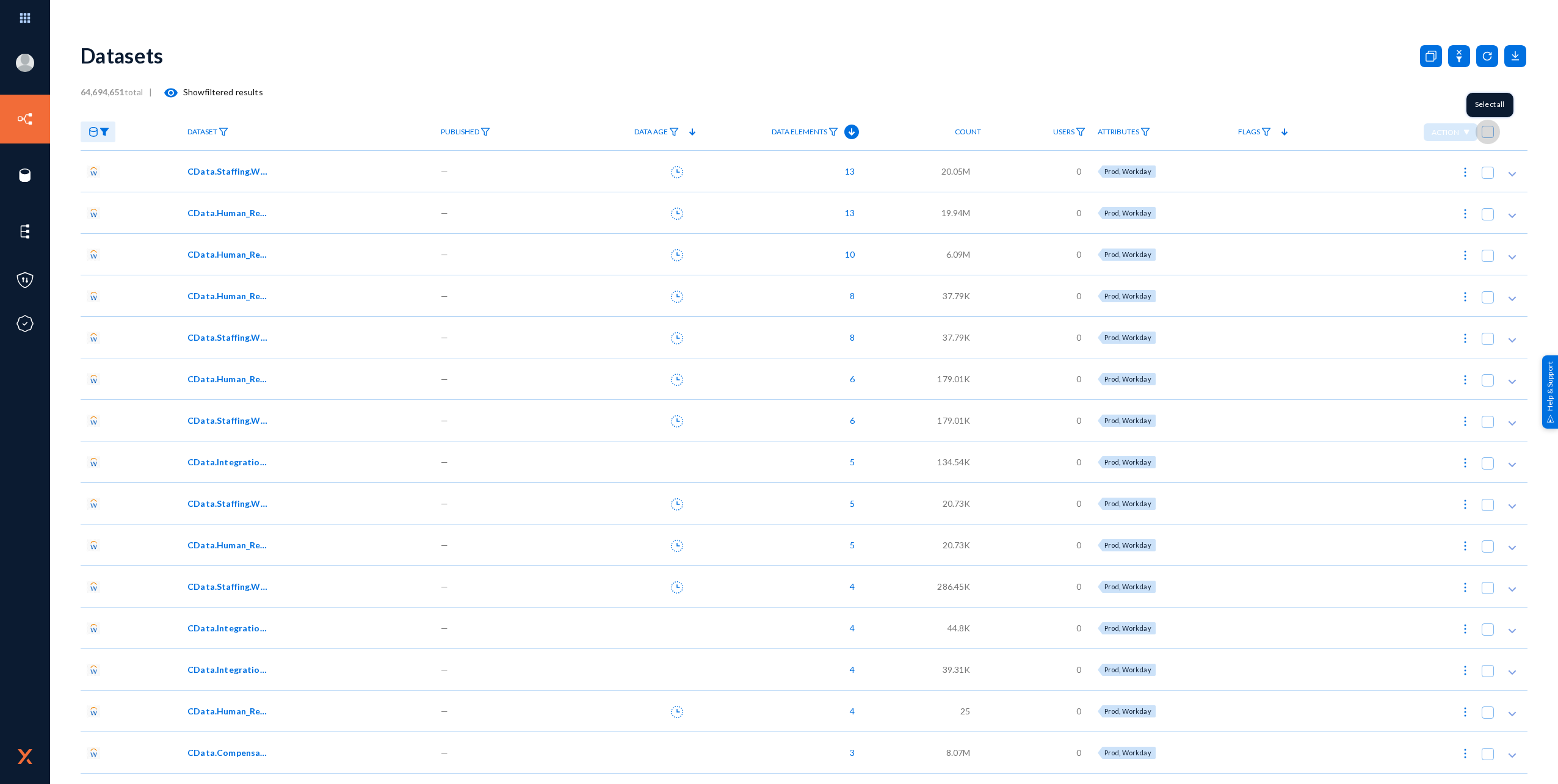
checkbox input "true"
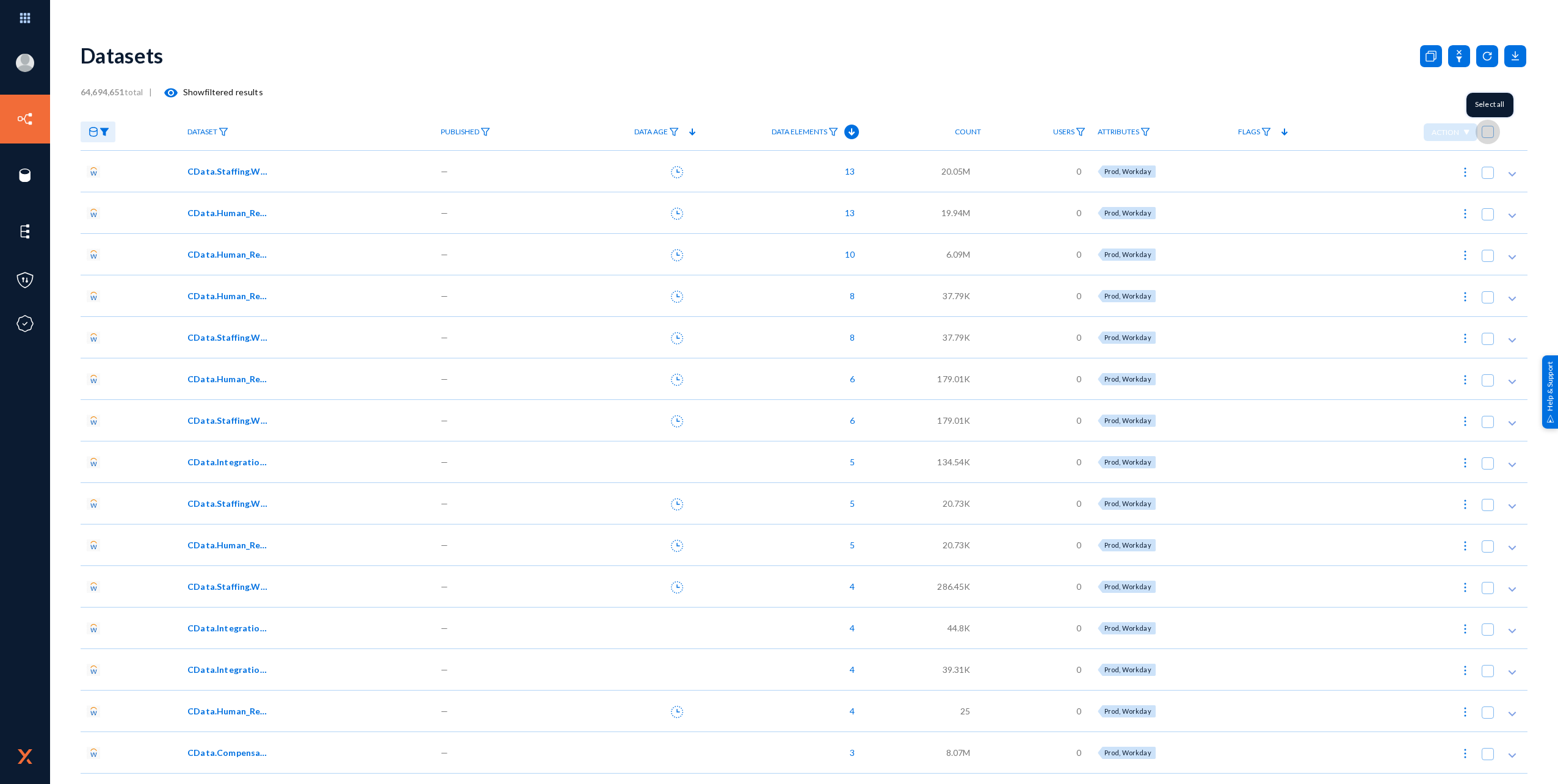
checkbox input "true"
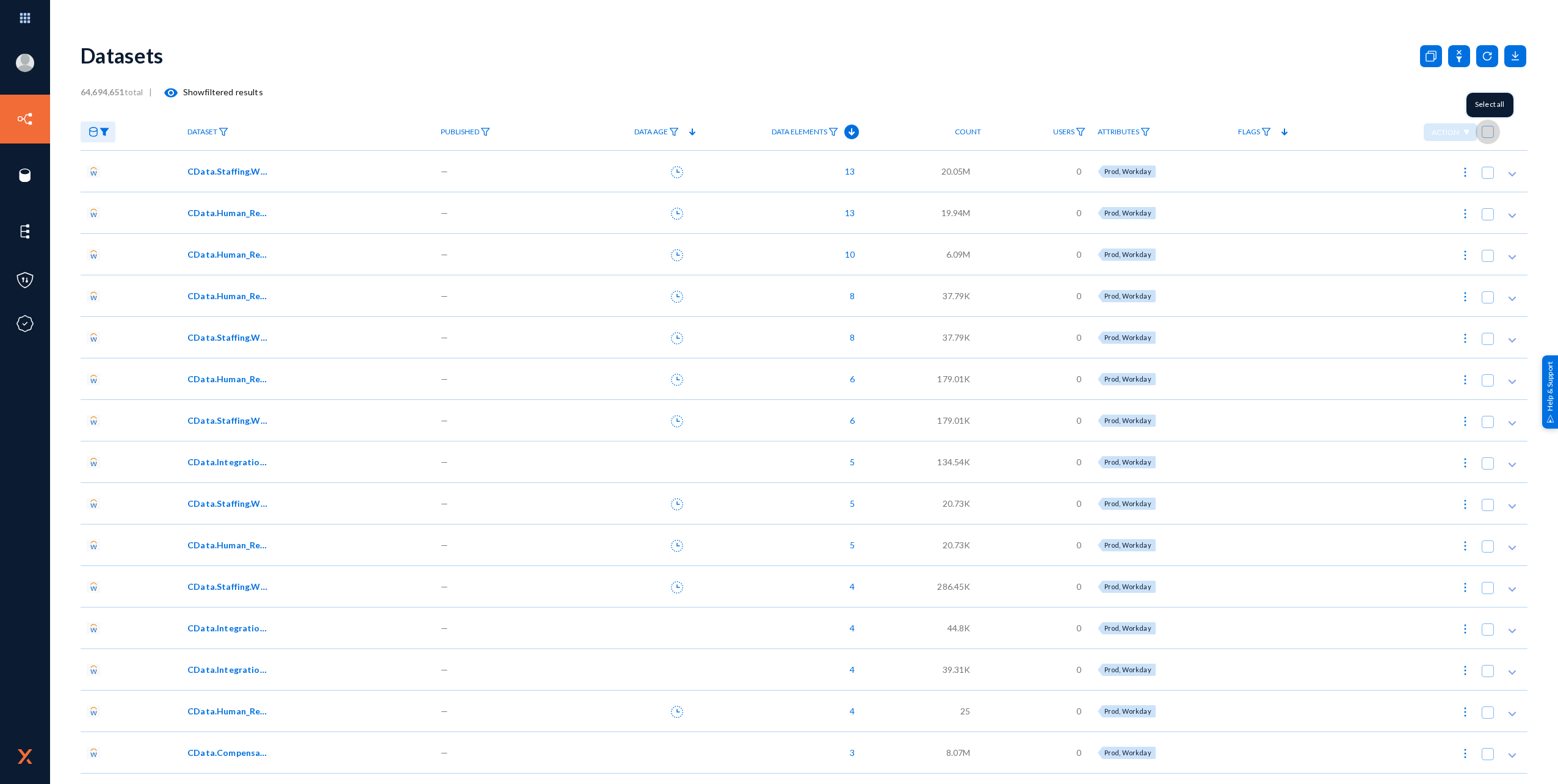
checkbox input "true"
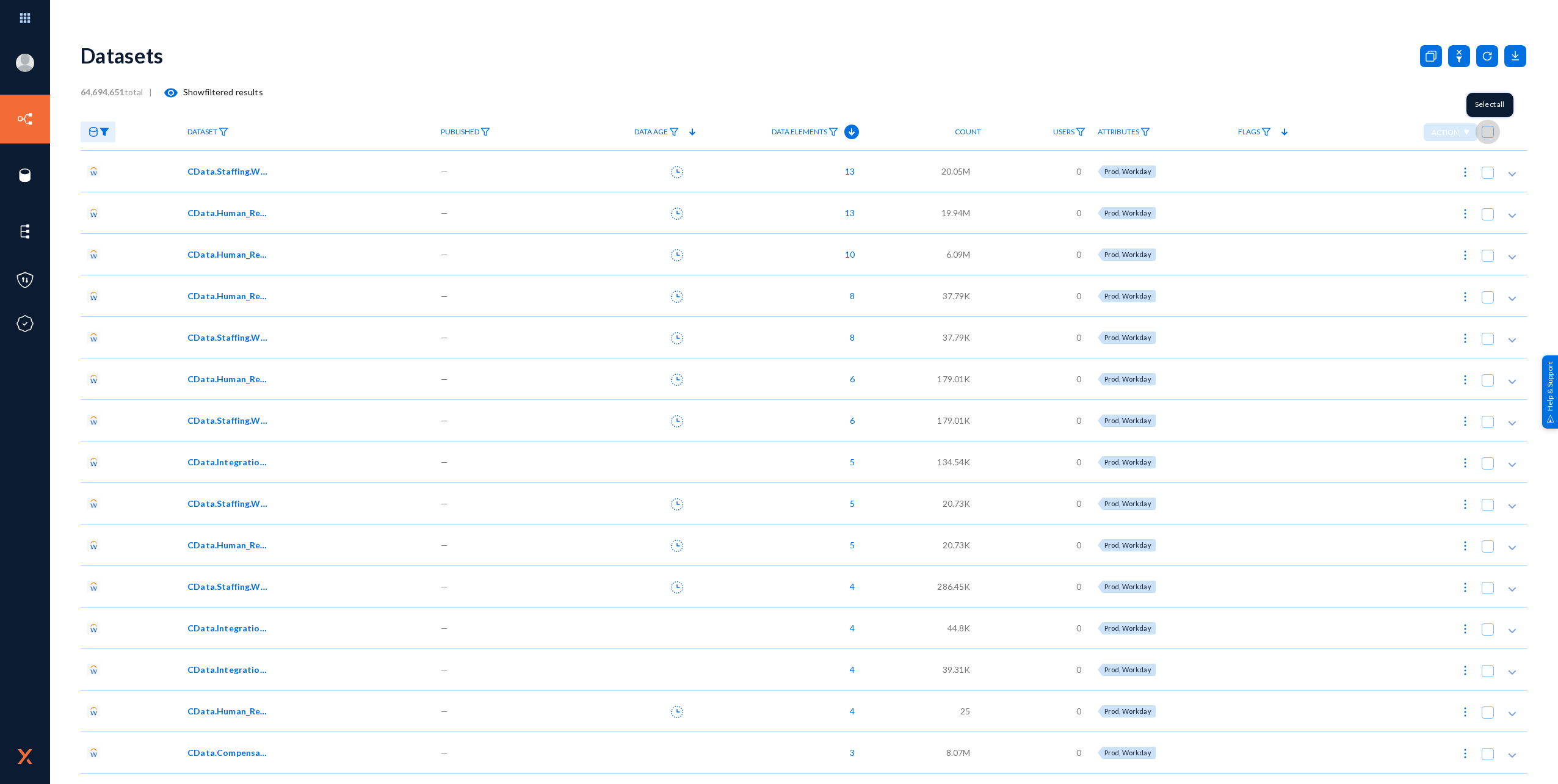
checkbox input "true"
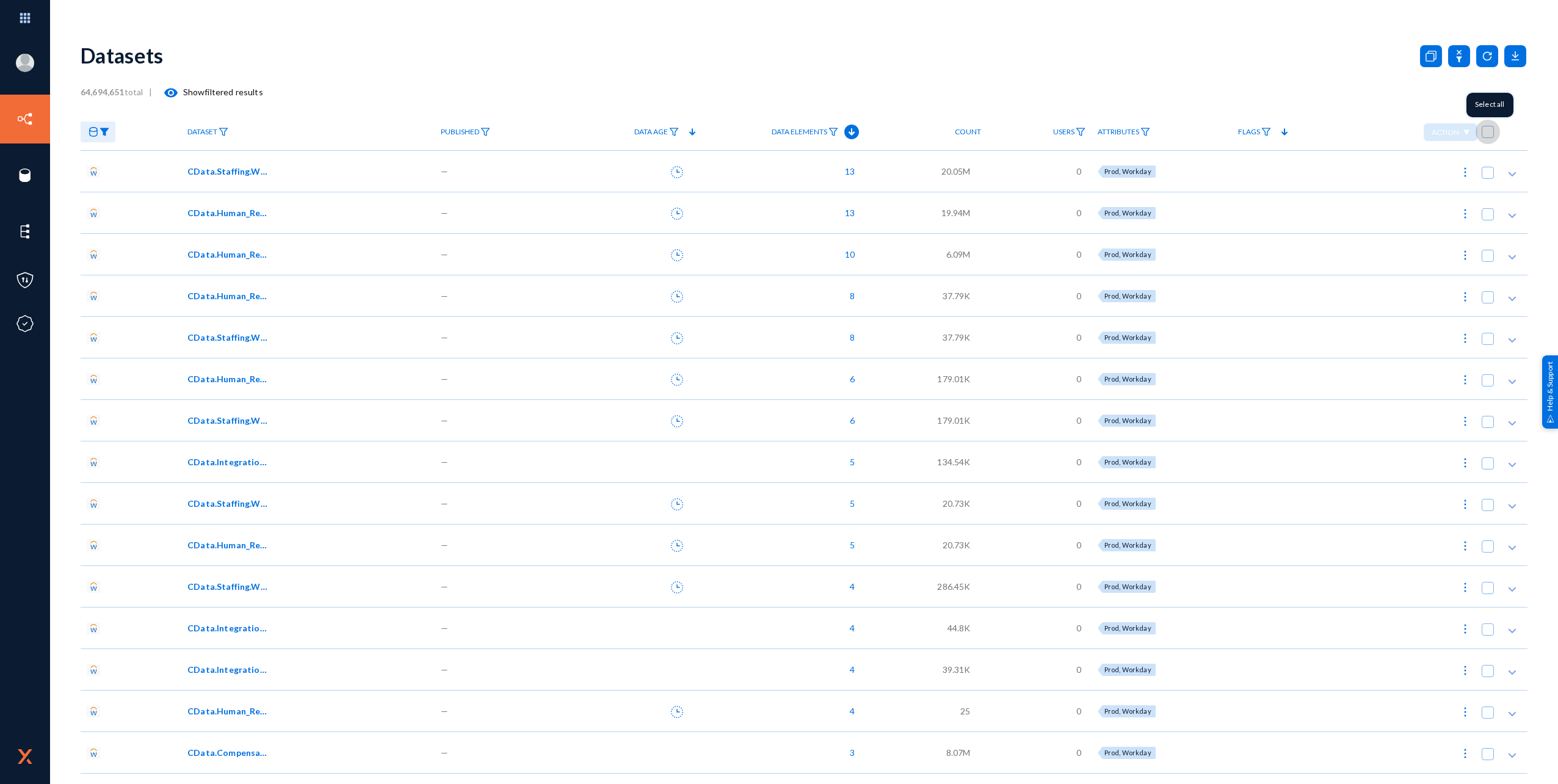
checkbox input "true"
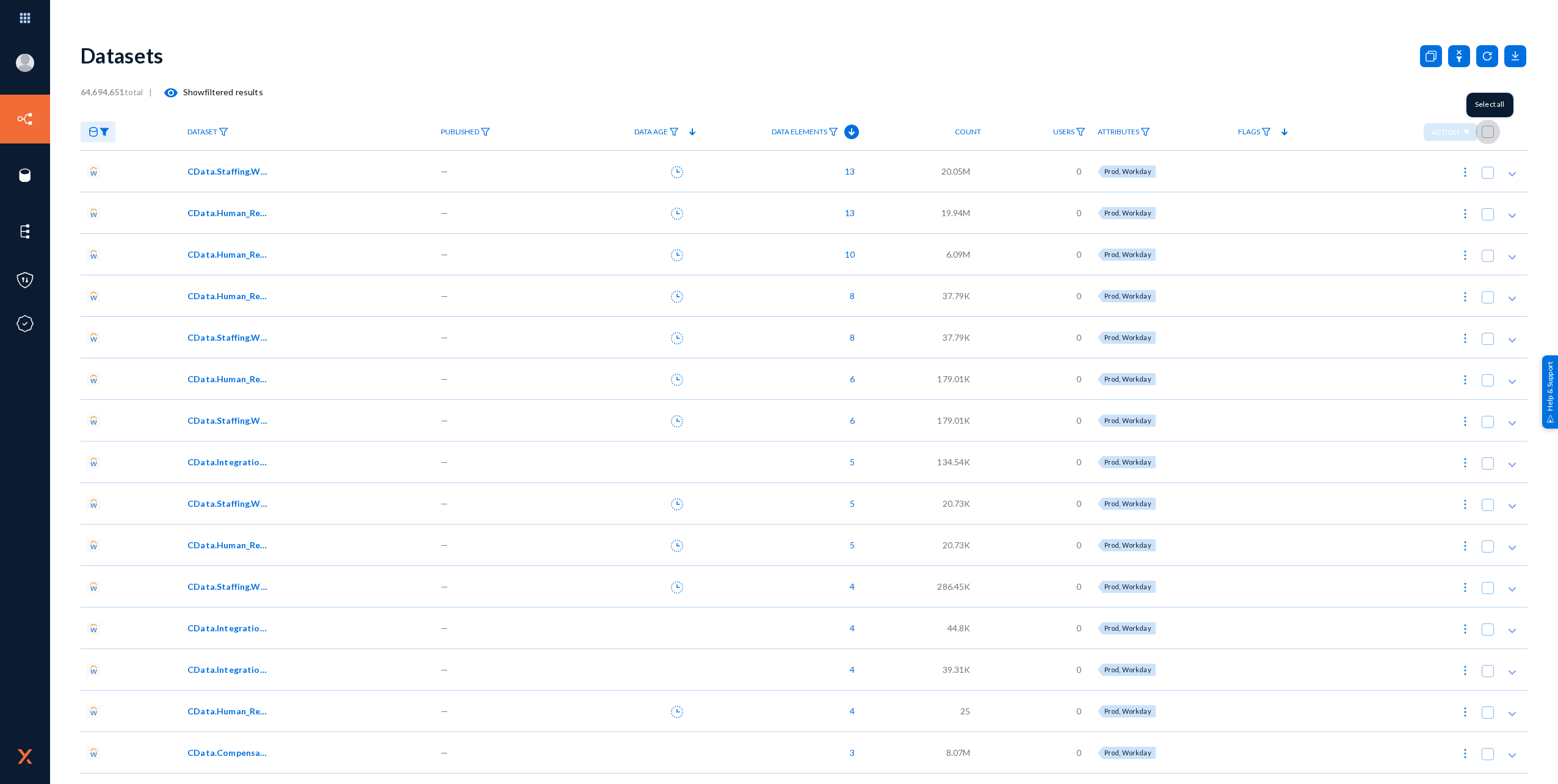
checkbox input "true"
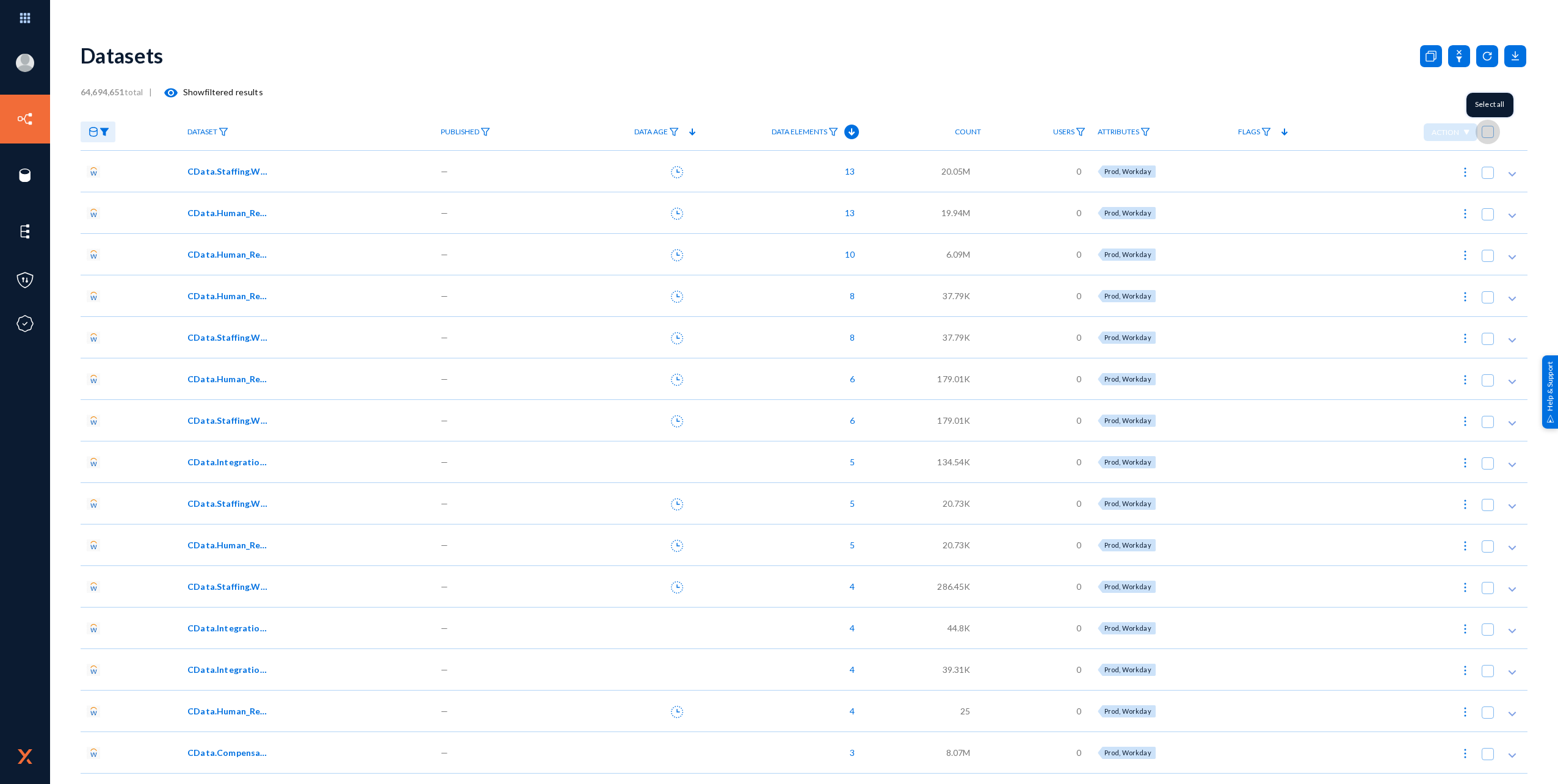
checkbox input "true"
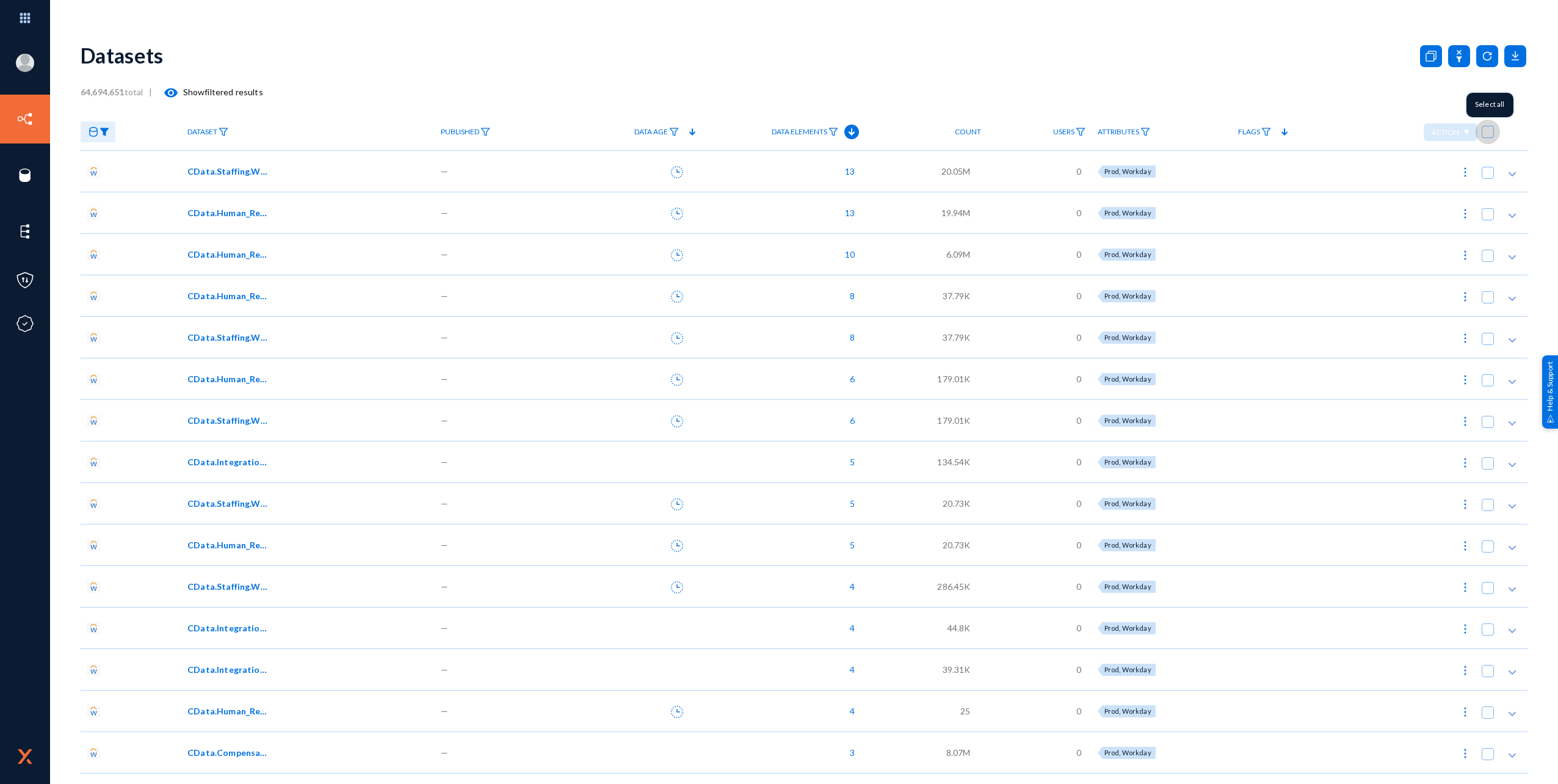
checkbox input "true"
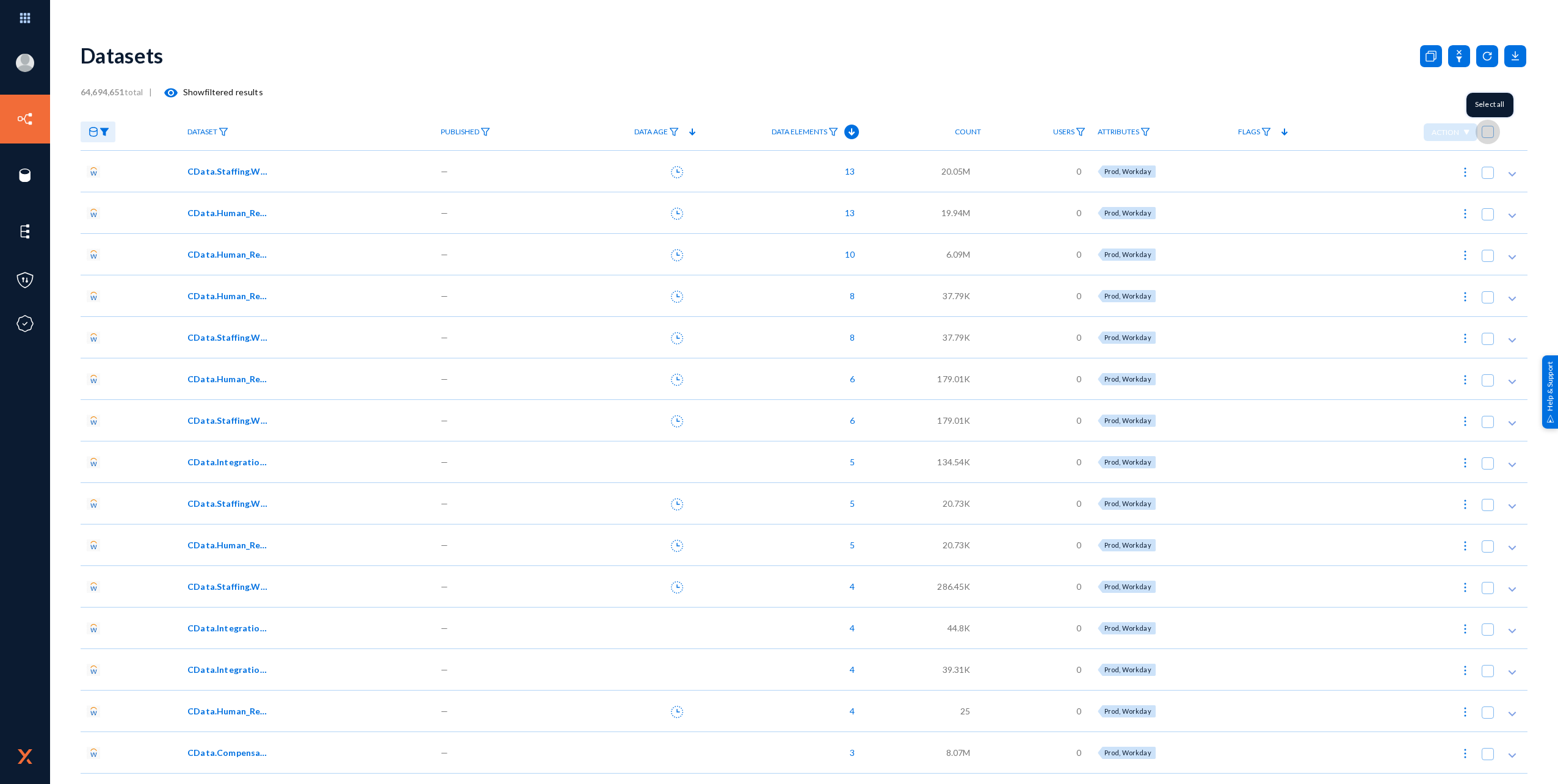
checkbox input "true"
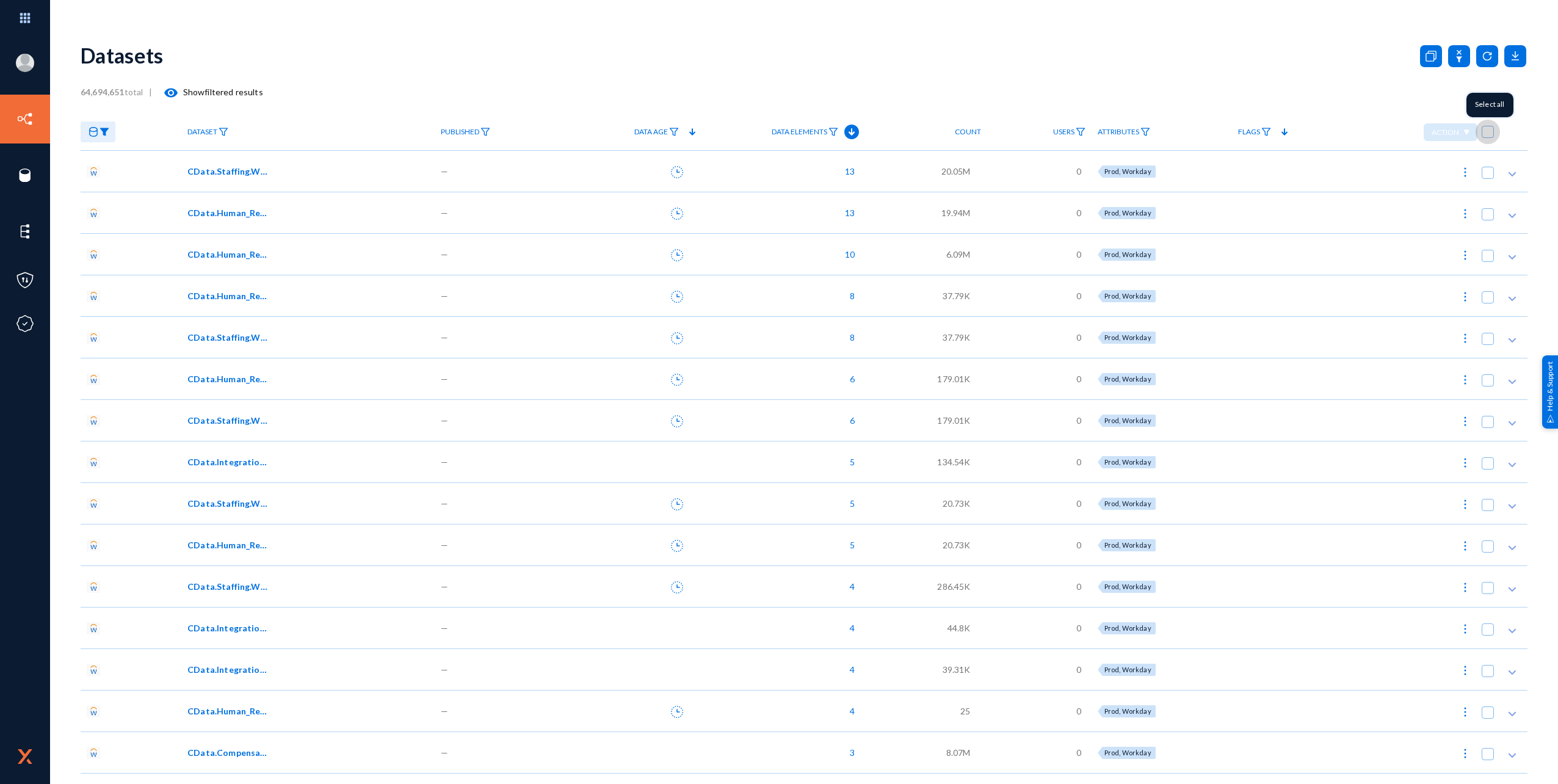
checkbox input "true"
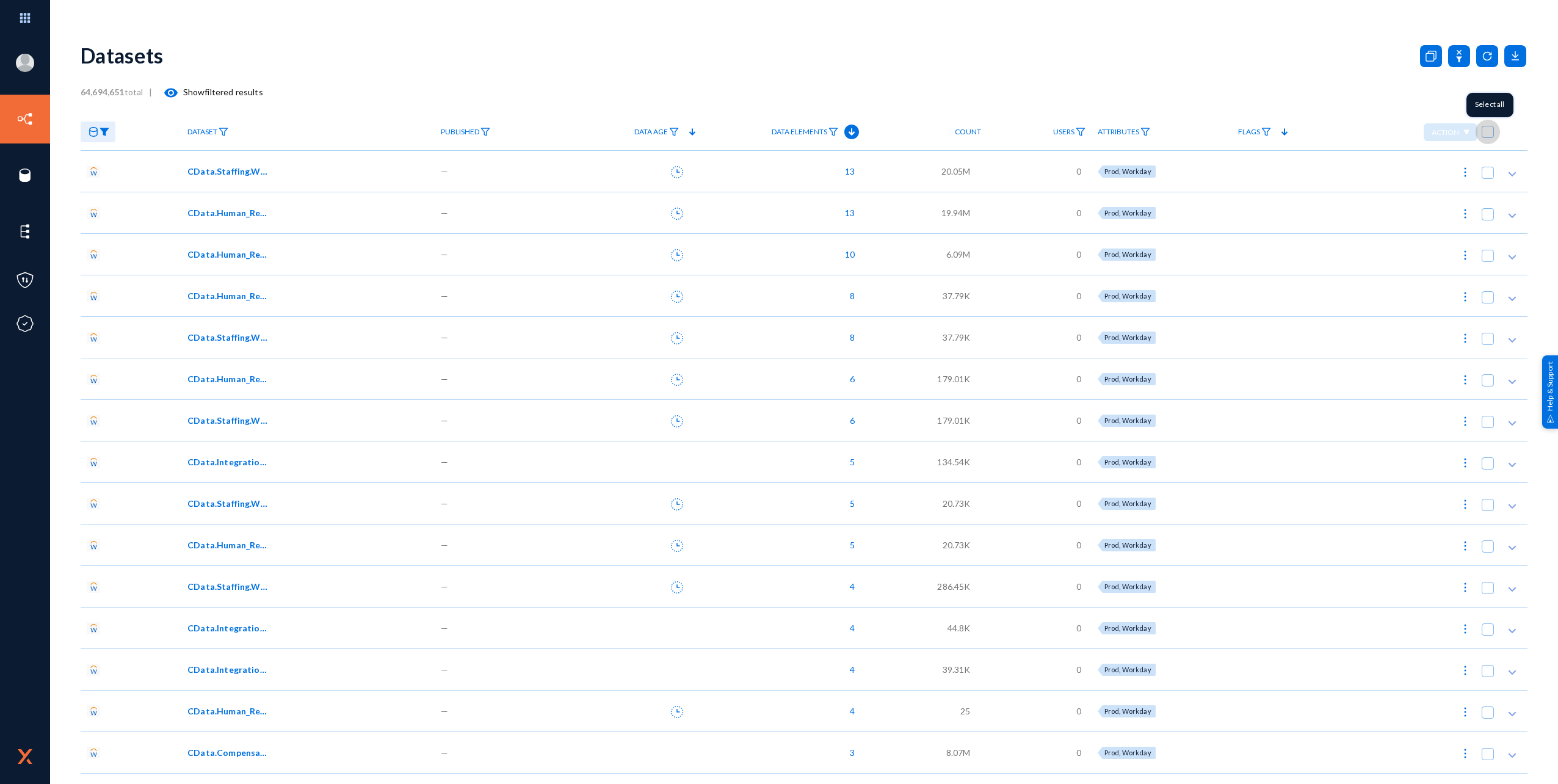
checkbox input "true"
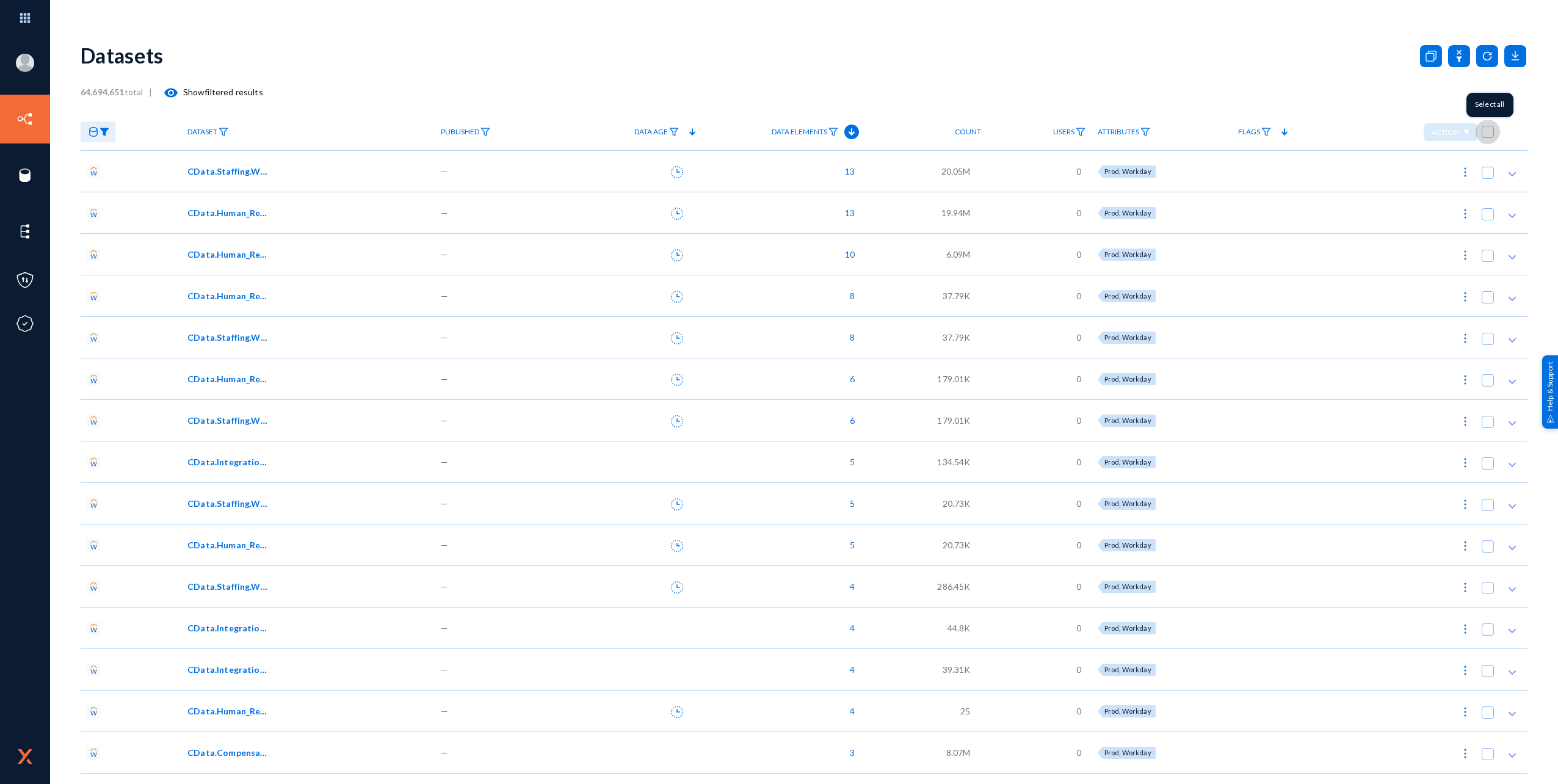
checkbox input "true"
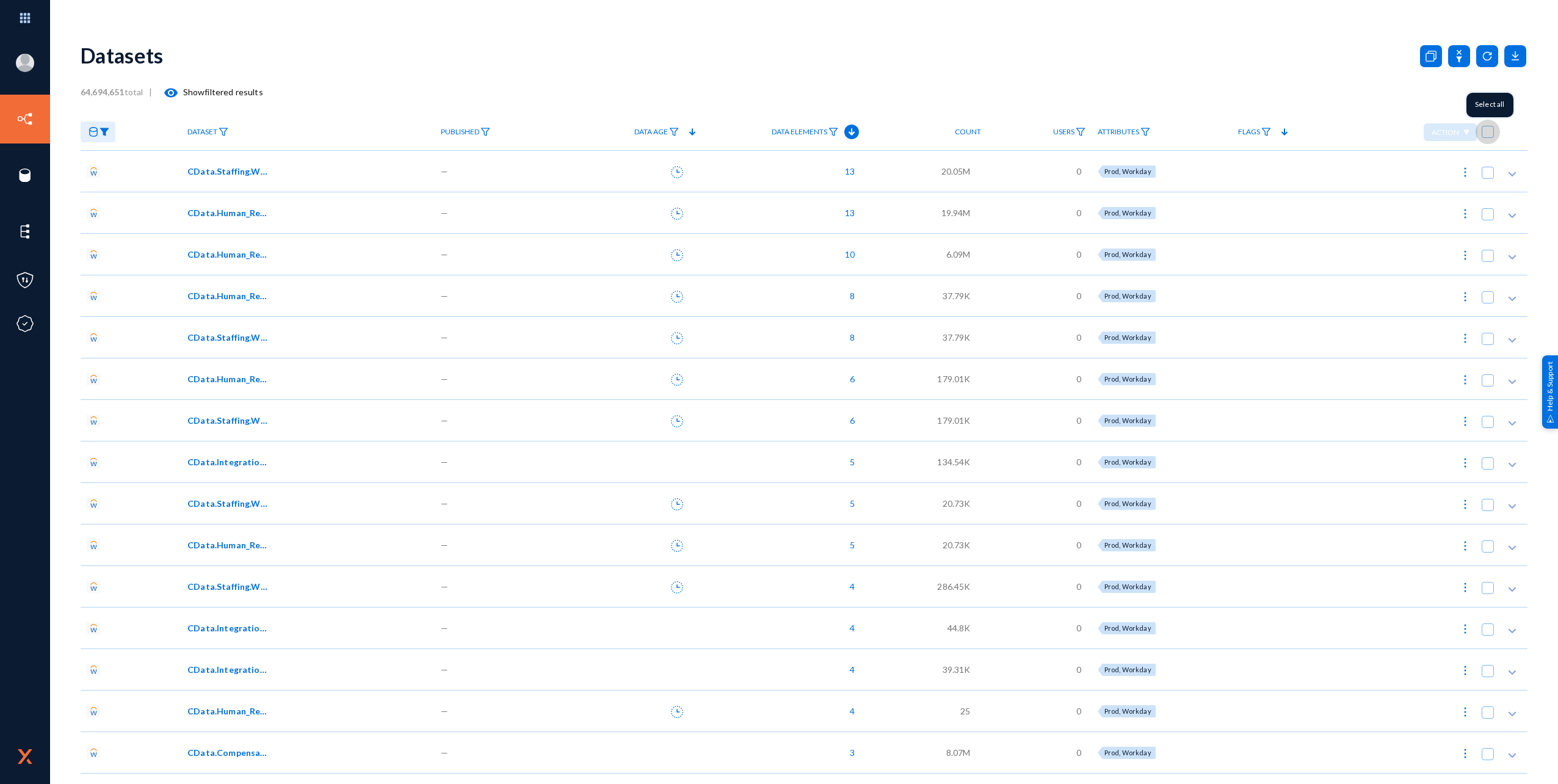
checkbox input "true"
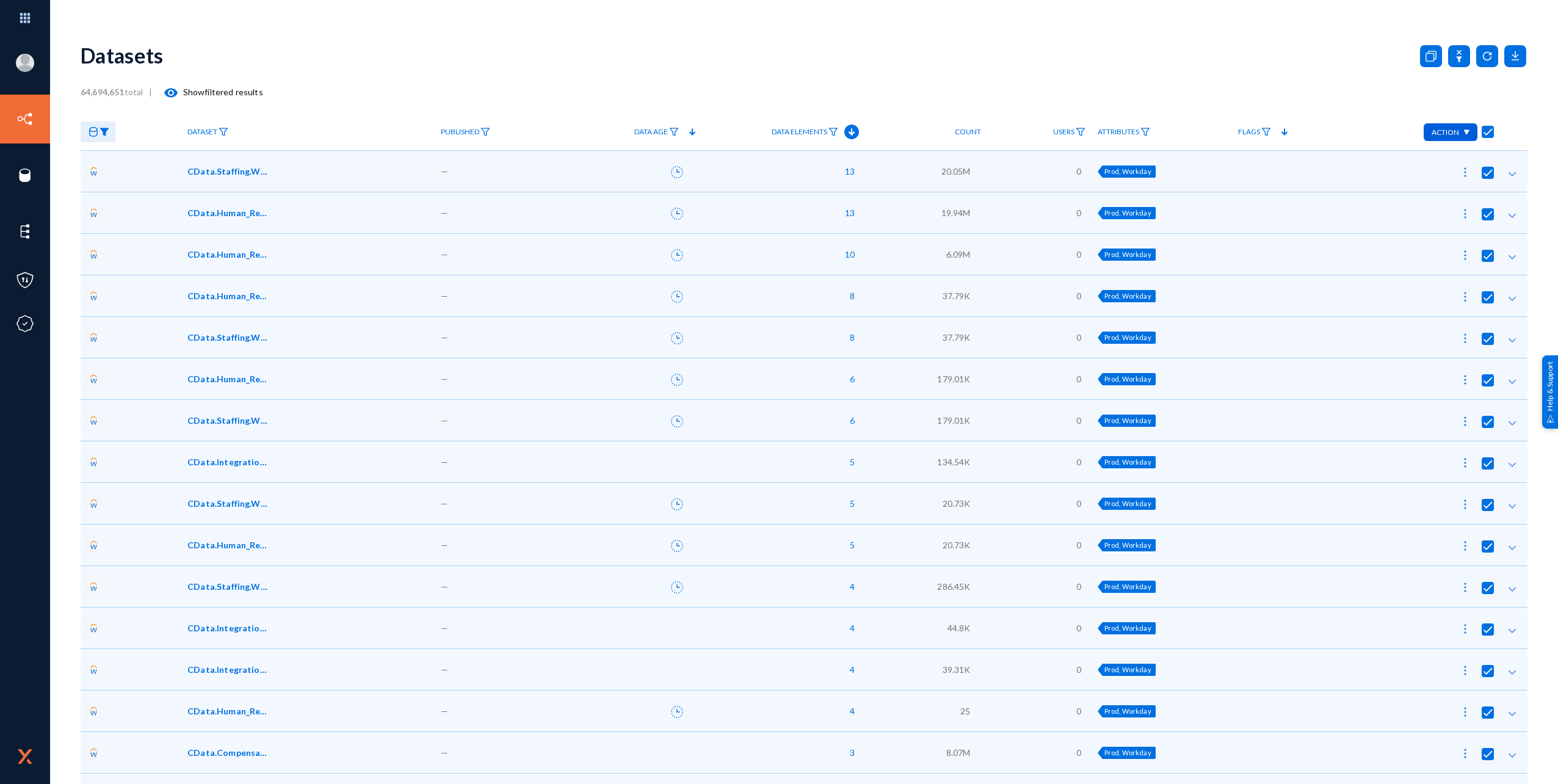
click at [1467, 137] on div "Action" at bounding box center [1451, 132] width 54 height 17
click at [68, 171] on div at bounding box center [779, 392] width 1558 height 784
click at [96, 123] on mat-tooltip-component "Workday-prod" at bounding box center [101, 144] width 83 height 42
click at [100, 132] on img at bounding box center [104, 131] width 10 height 9
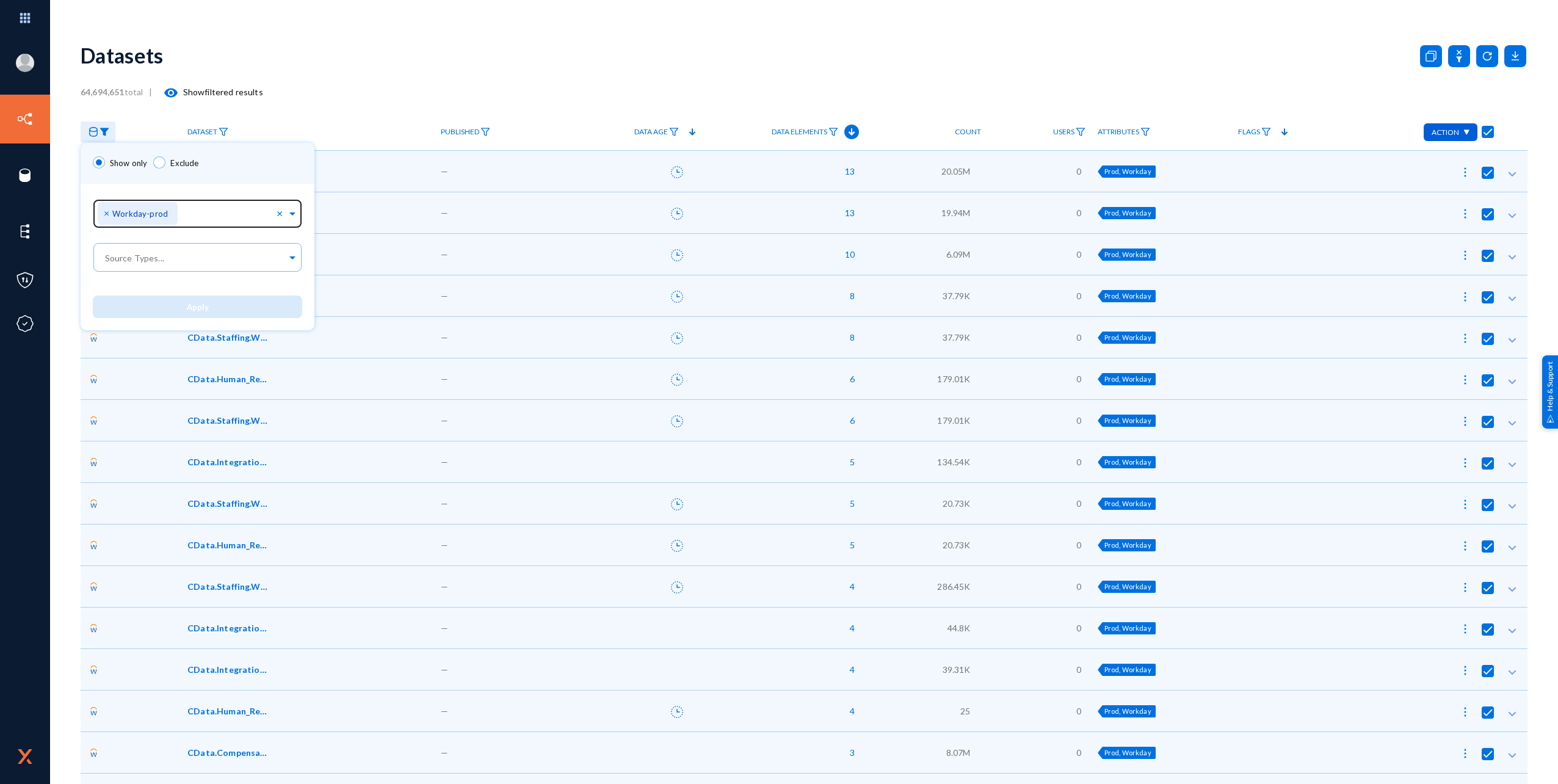
click at [109, 214] on span "×" at bounding box center [108, 213] width 9 height 11
click at [116, 216] on input "text" at bounding box center [194, 215] width 182 height 11
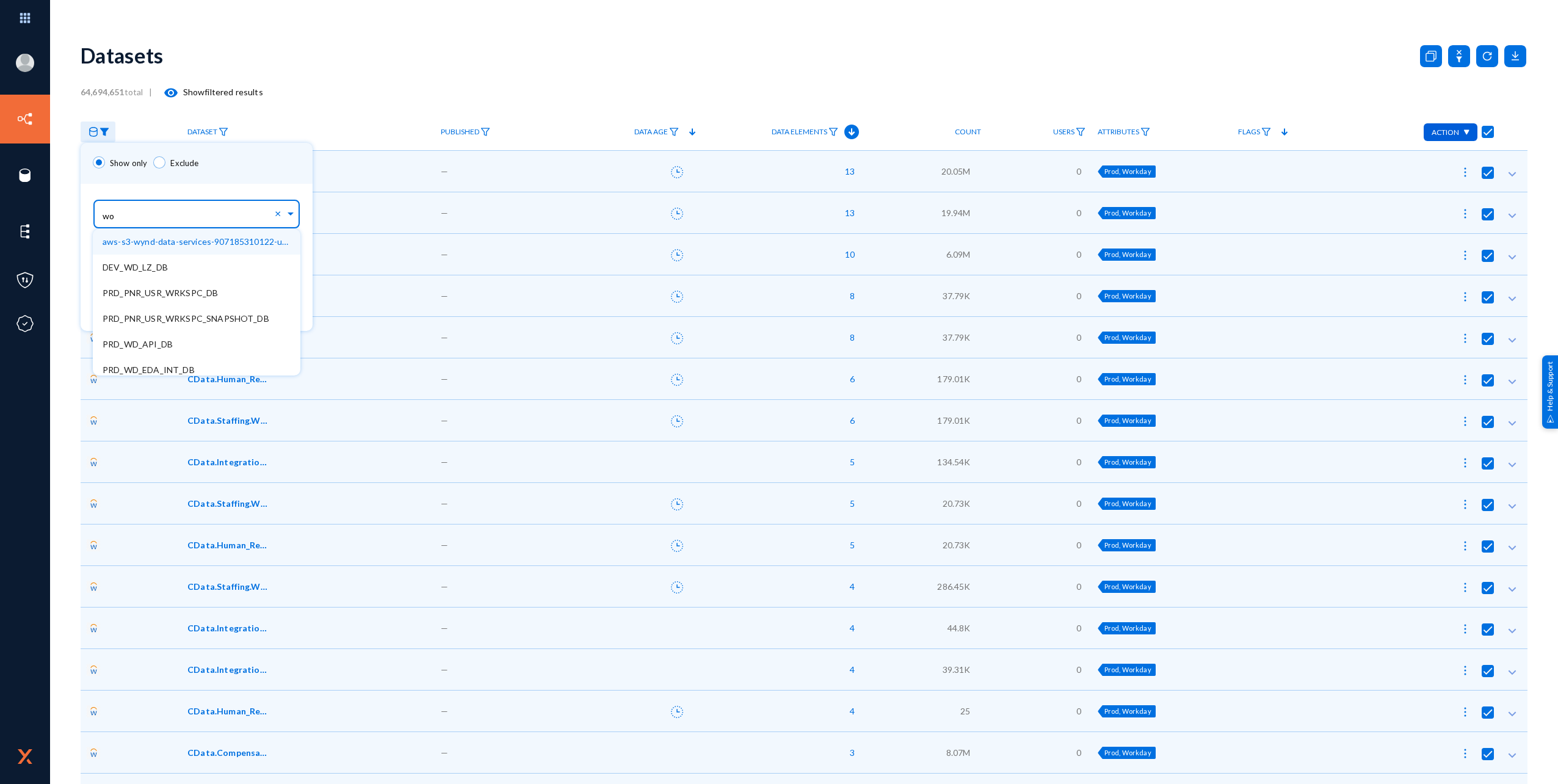
type input "wor"
click at [141, 239] on span "Workday-nonprod" at bounding box center [138, 241] width 71 height 10
click at [232, 179] on div "Show only Exclude" at bounding box center [205, 163] width 248 height 41
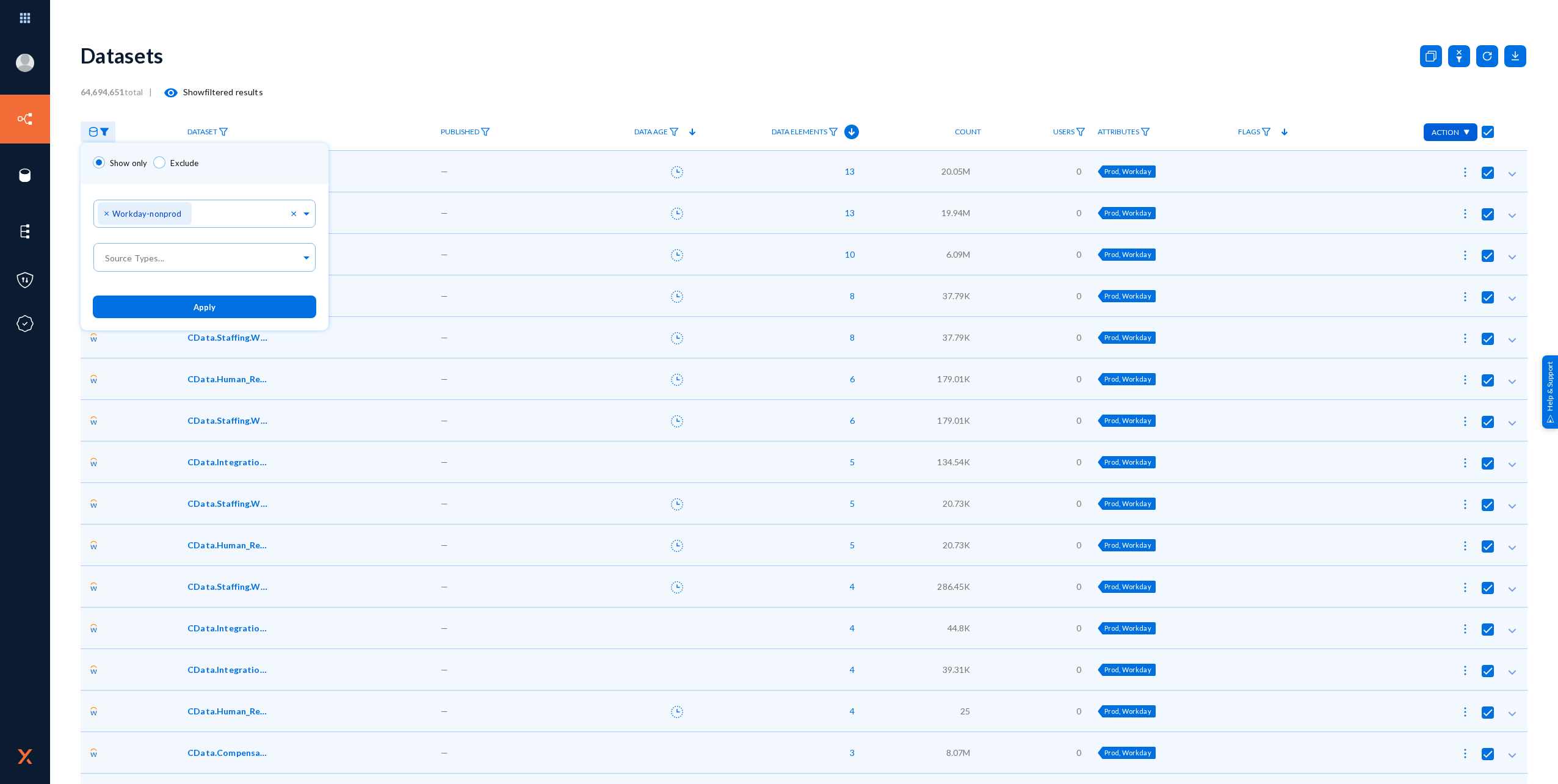
click at [194, 300] on button "Apply" at bounding box center [204, 307] width 223 height 23
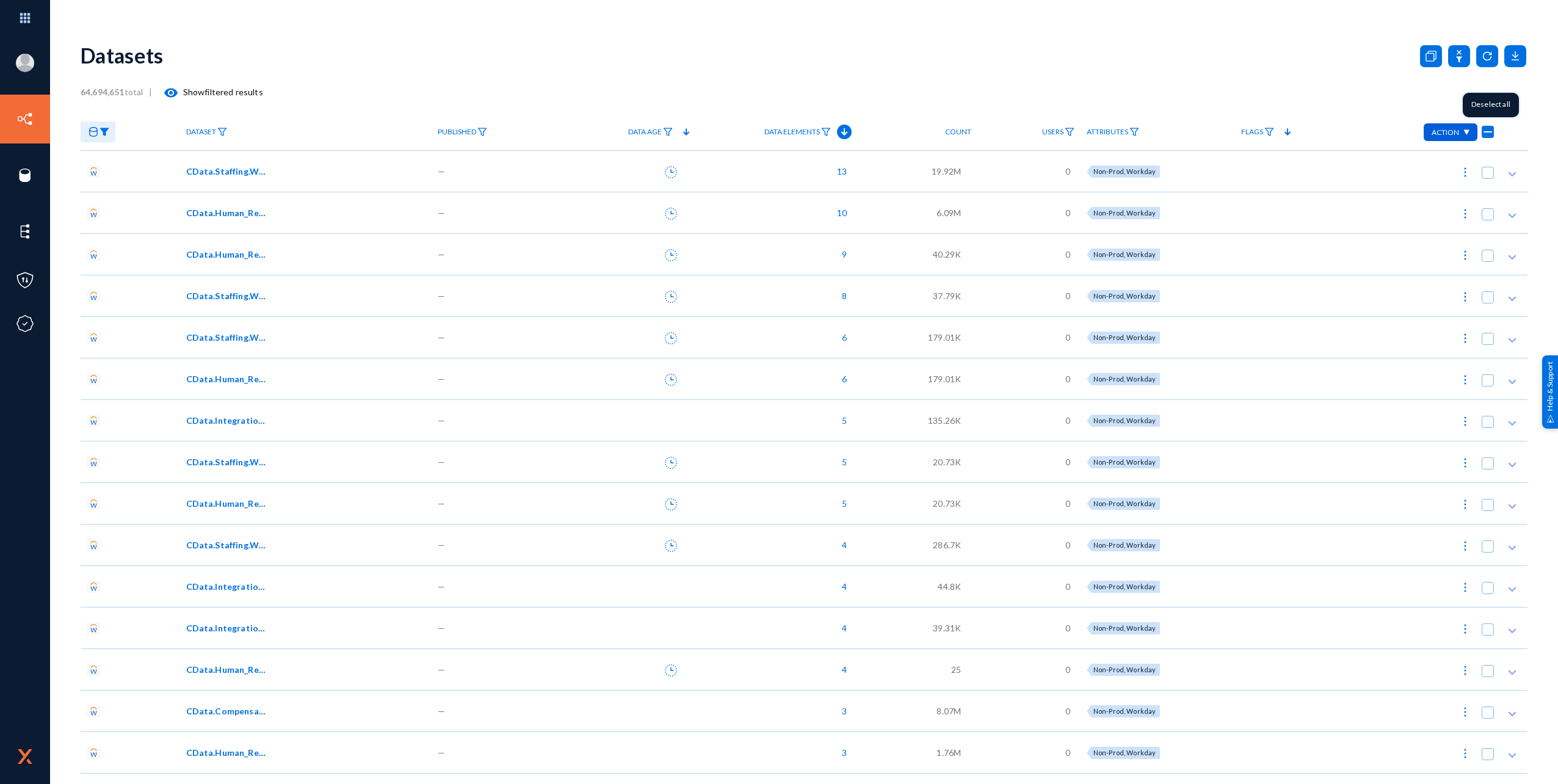
click at [1482, 129] on span at bounding box center [1488, 132] width 12 height 12
click at [1488, 137] on input "checkbox" at bounding box center [1488, 138] width 1 height 1
click at [1484, 130] on span at bounding box center [1488, 132] width 12 height 12
click at [1488, 137] on input "checkbox" at bounding box center [1488, 138] width 1 height 1
checkbox input "true"
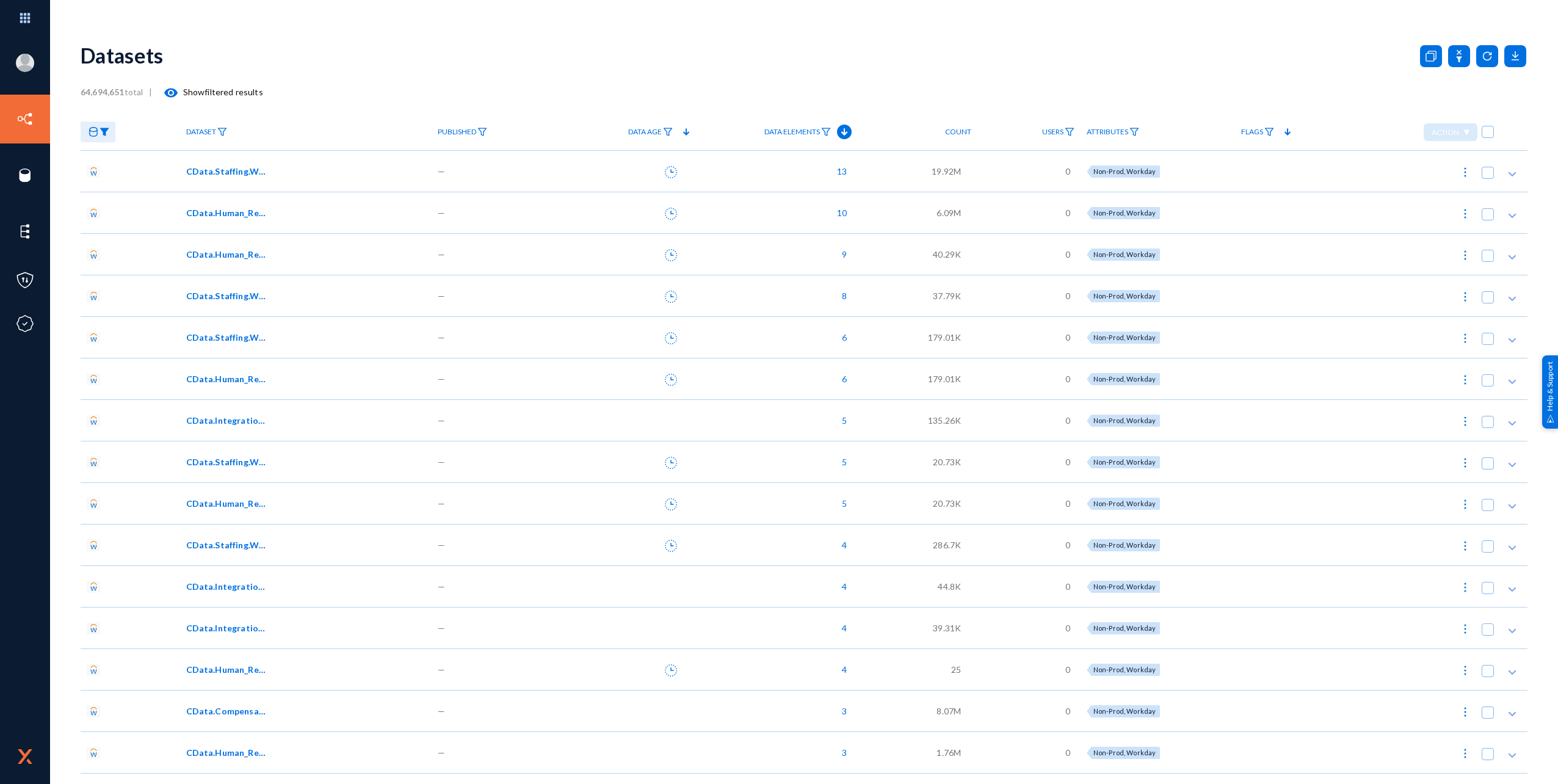
checkbox input "true"
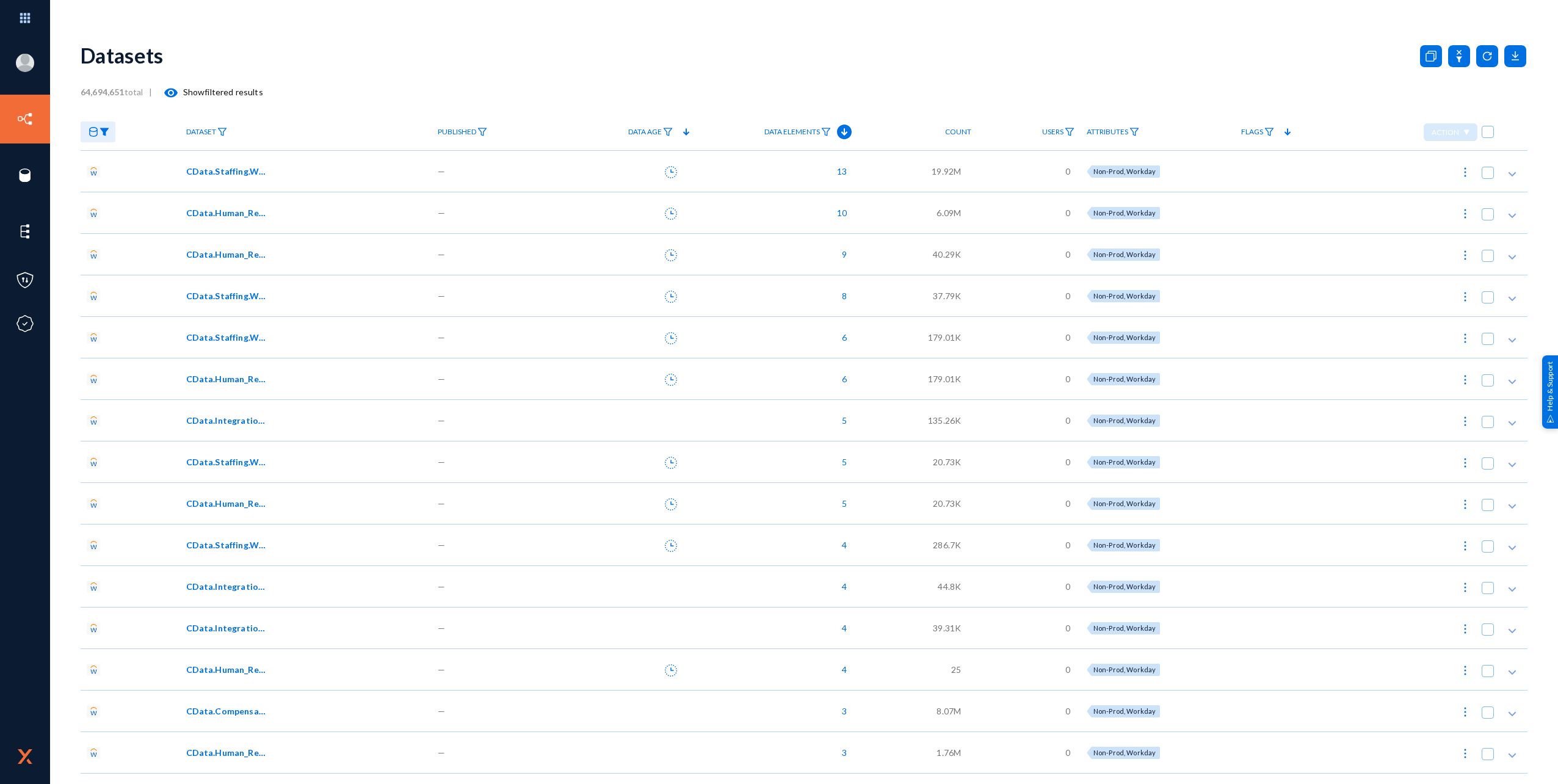
checkbox input "true"
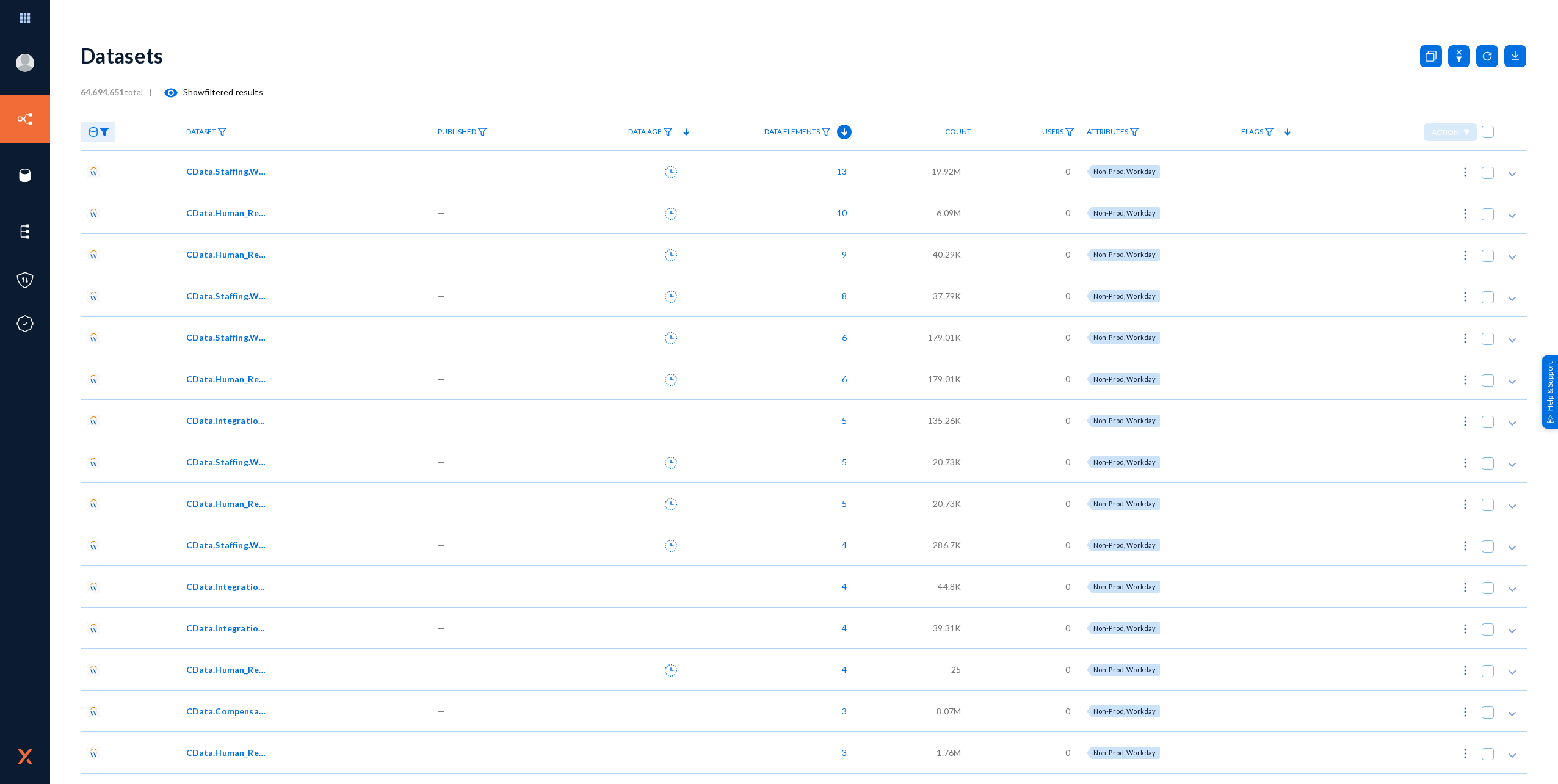
checkbox input "true"
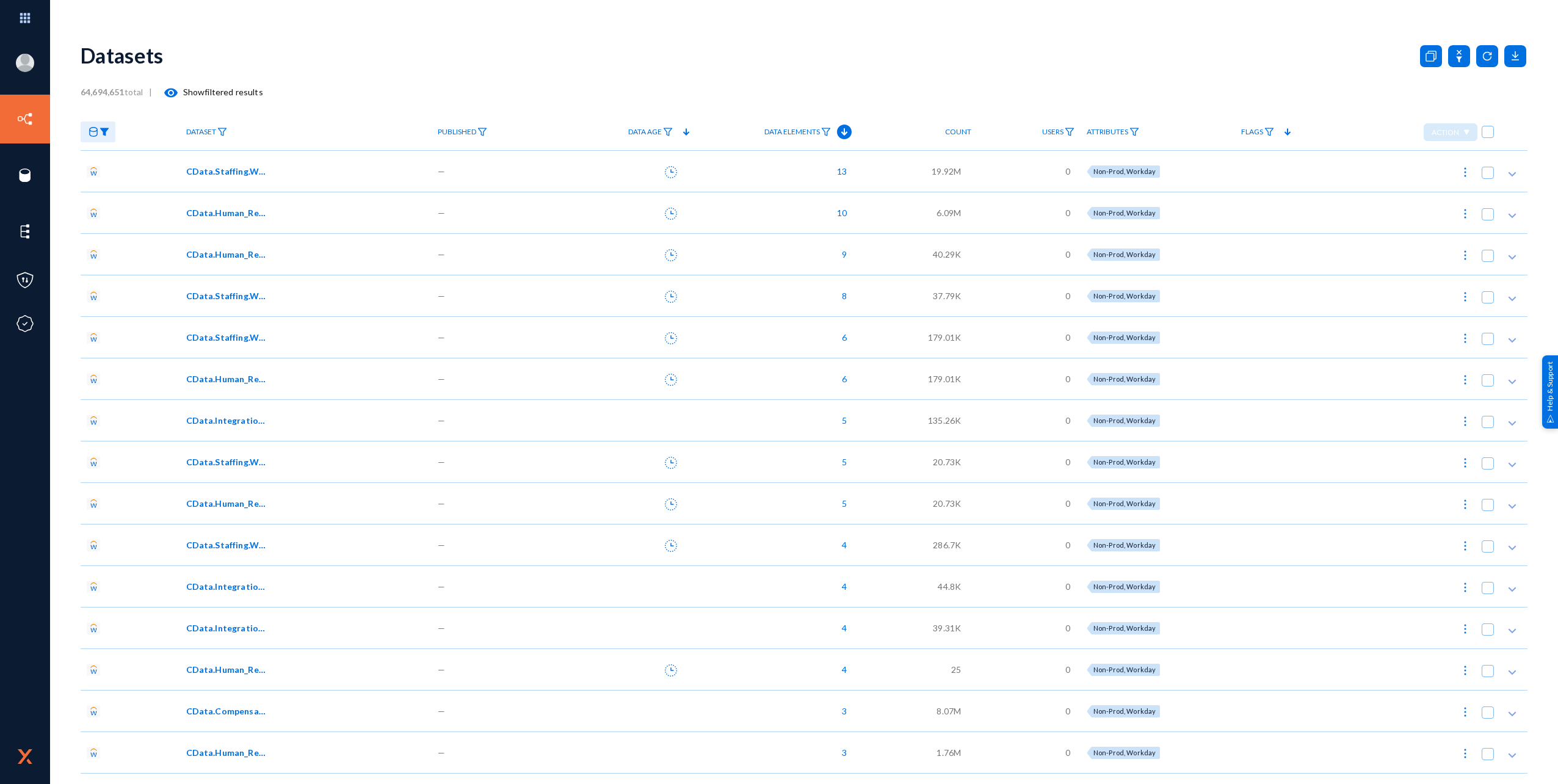
checkbox input "true"
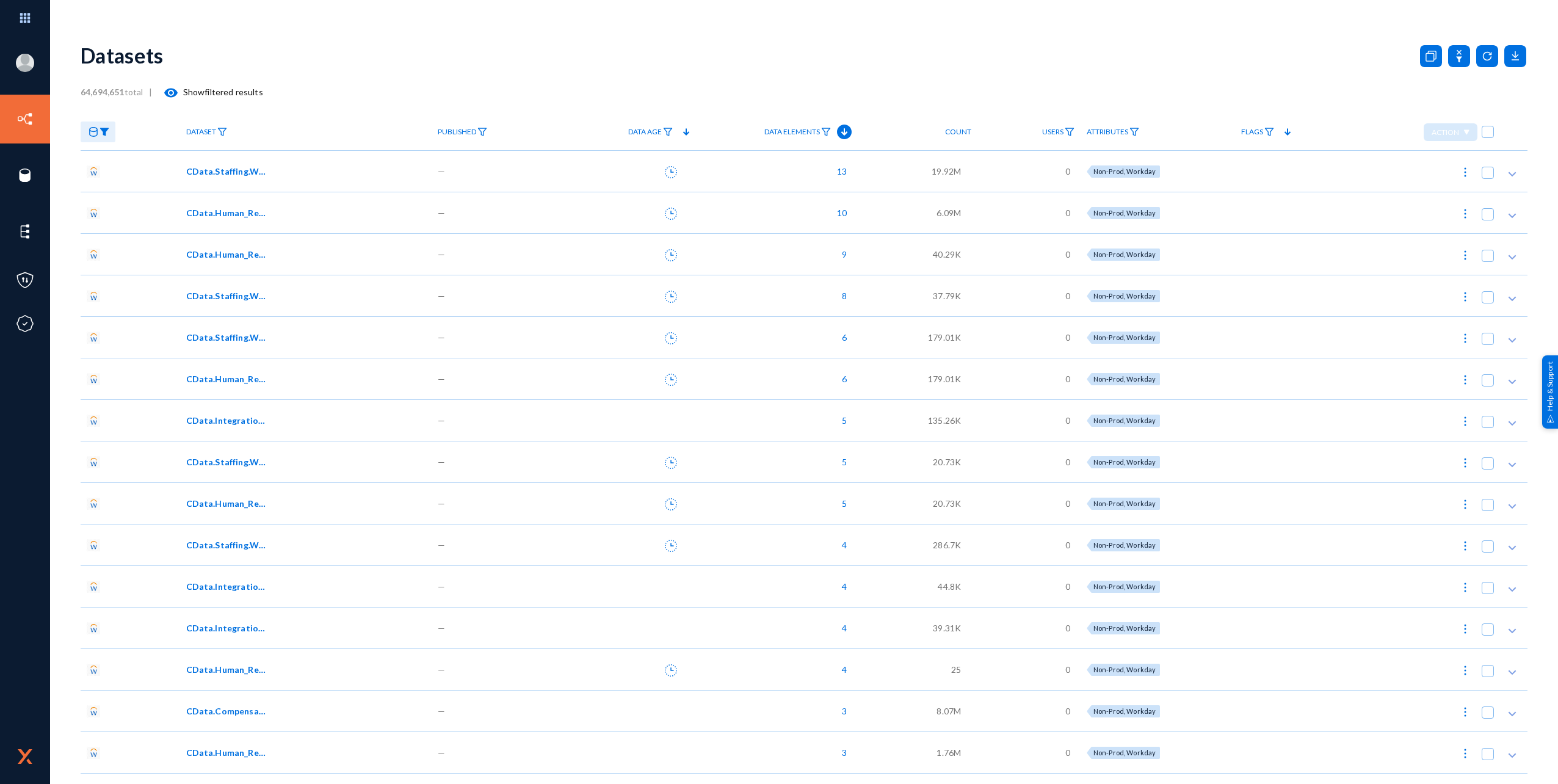
checkbox input "true"
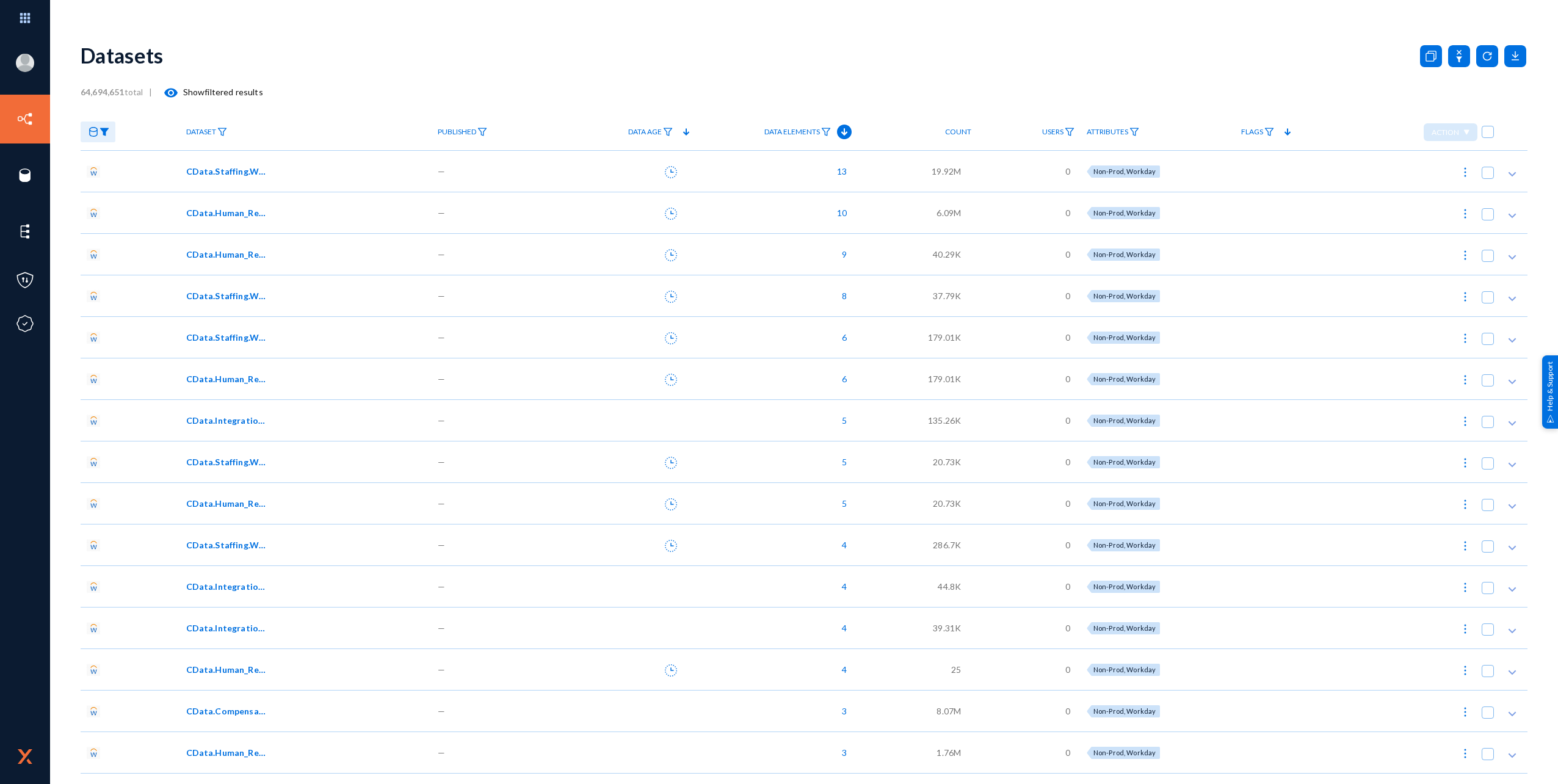
checkbox input "true"
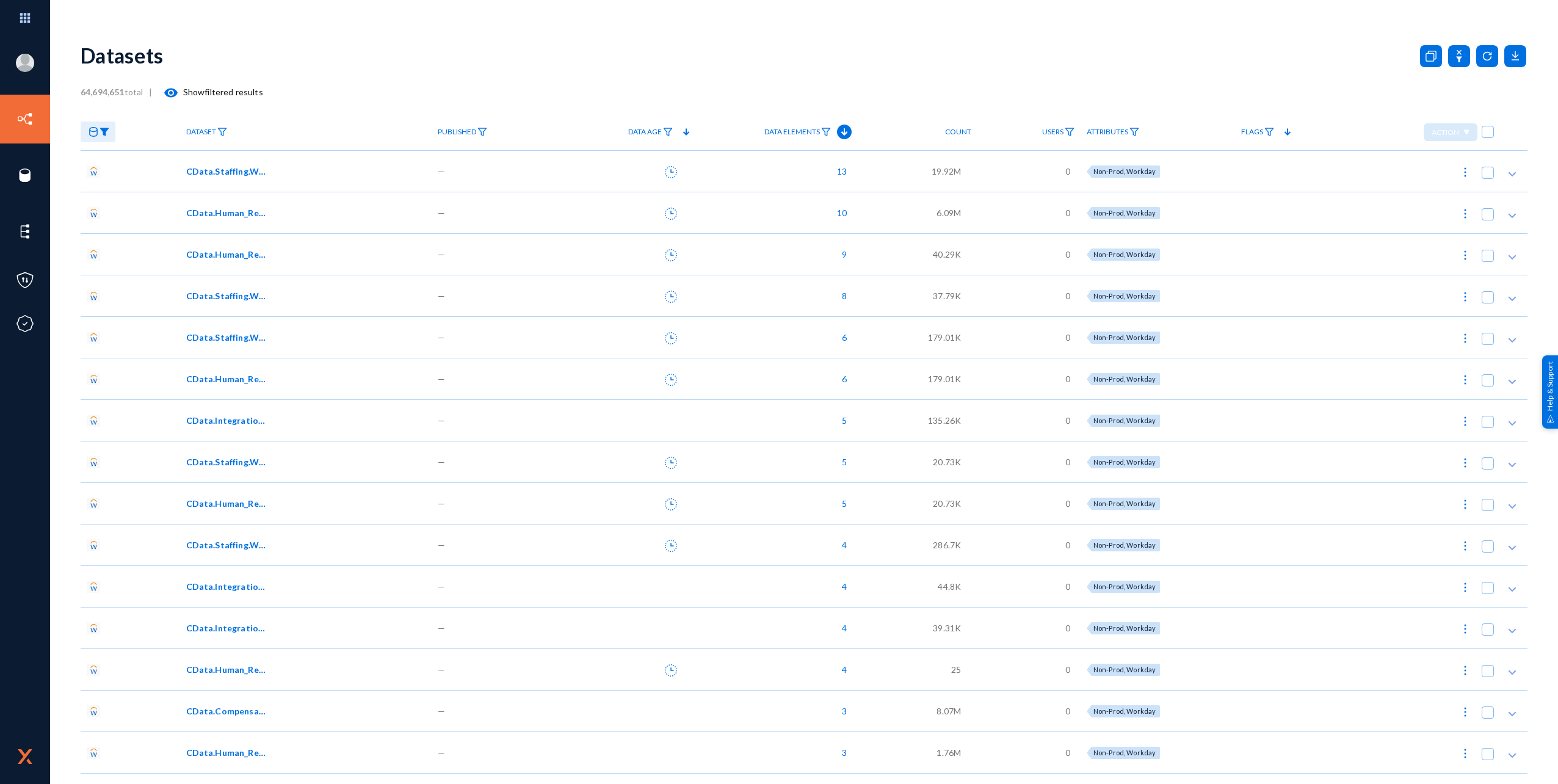
checkbox input "true"
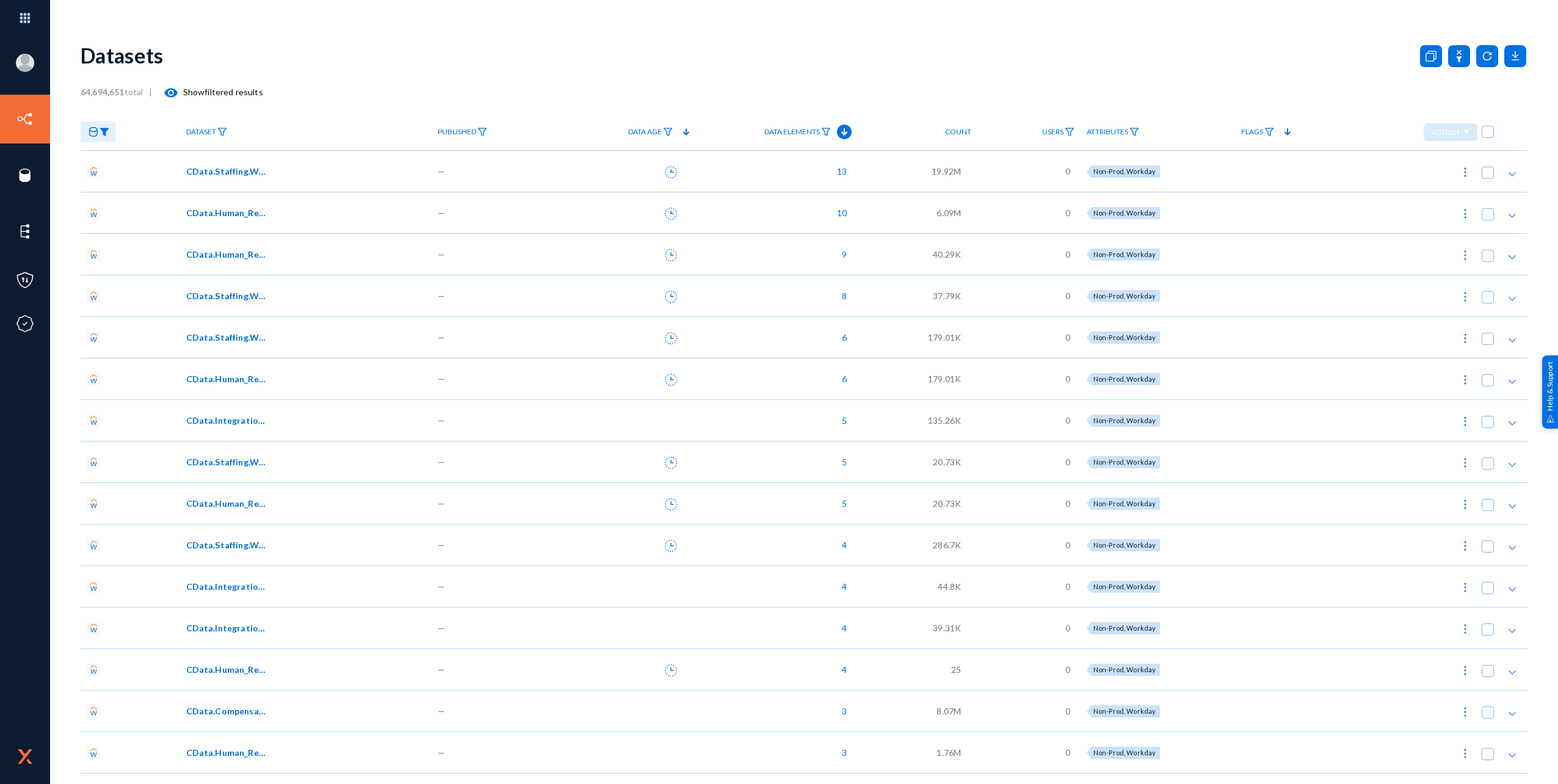
checkbox input "true"
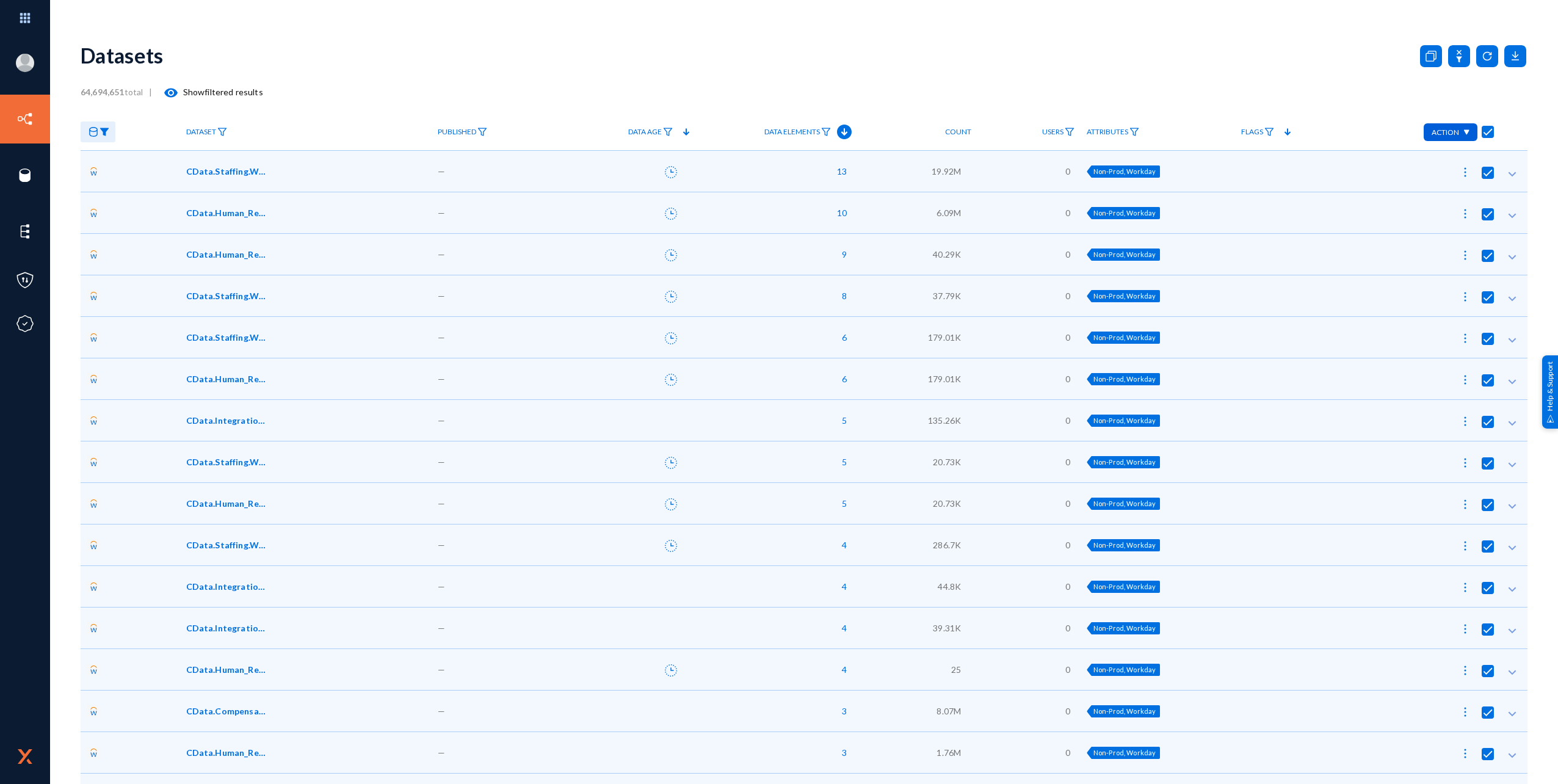
click at [1445, 129] on span "Action" at bounding box center [1445, 132] width 27 height 9
click at [461, 62] on div at bounding box center [779, 392] width 1558 height 784
drag, startPoint x: 331, startPoint y: 48, endPoint x: 278, endPoint y: 23, distance: 58.6
click at [331, 48] on div "Datasets" at bounding box center [804, 56] width 1447 height 50
click at [458, 76] on div "Datasets" at bounding box center [804, 56] width 1447 height 50
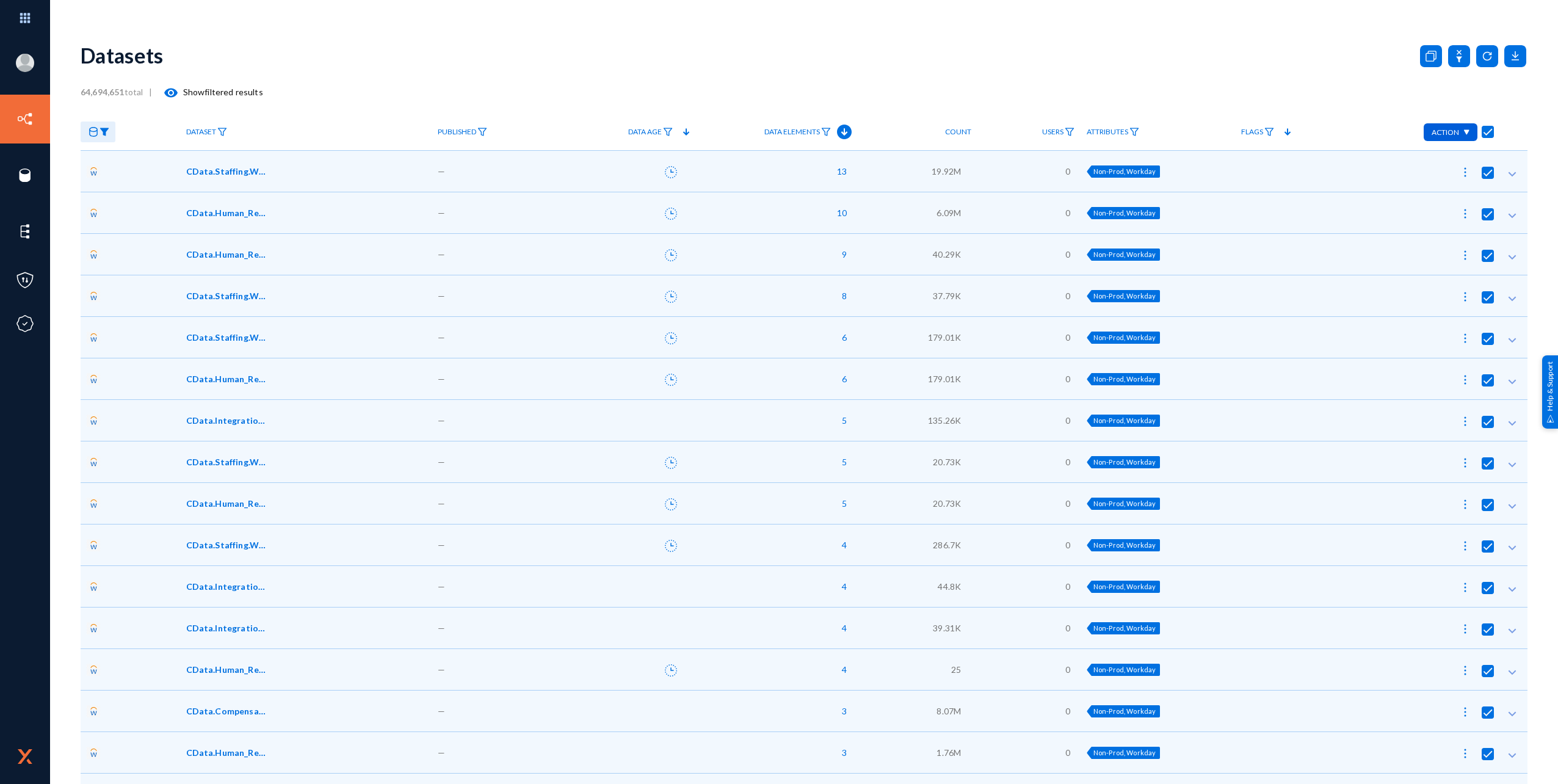
click at [392, 58] on div "Datasets" at bounding box center [804, 56] width 1447 height 50
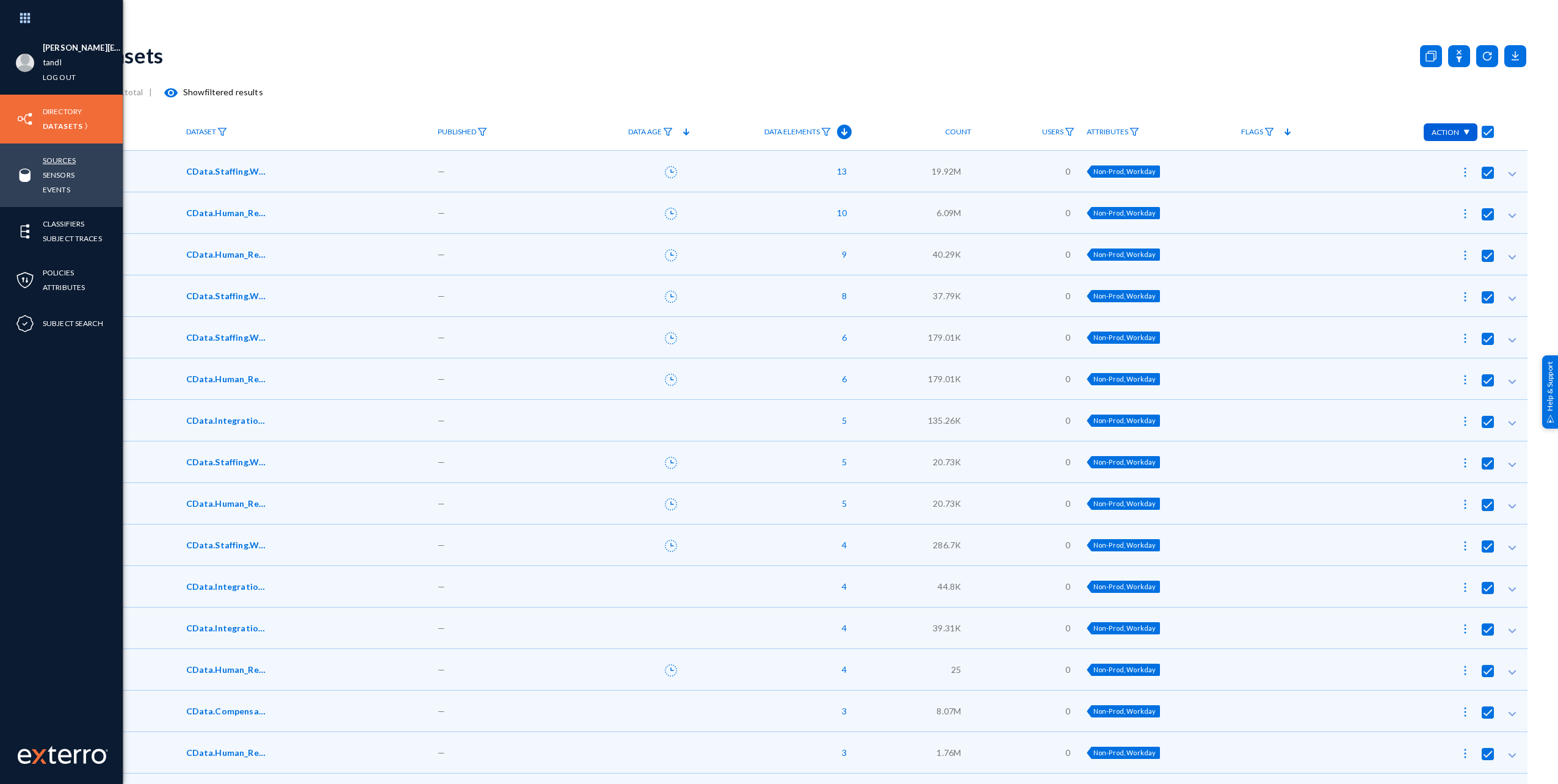
click at [64, 158] on link "Sources" at bounding box center [59, 160] width 33 height 14
